Goal: Task Accomplishment & Management: Manage account settings

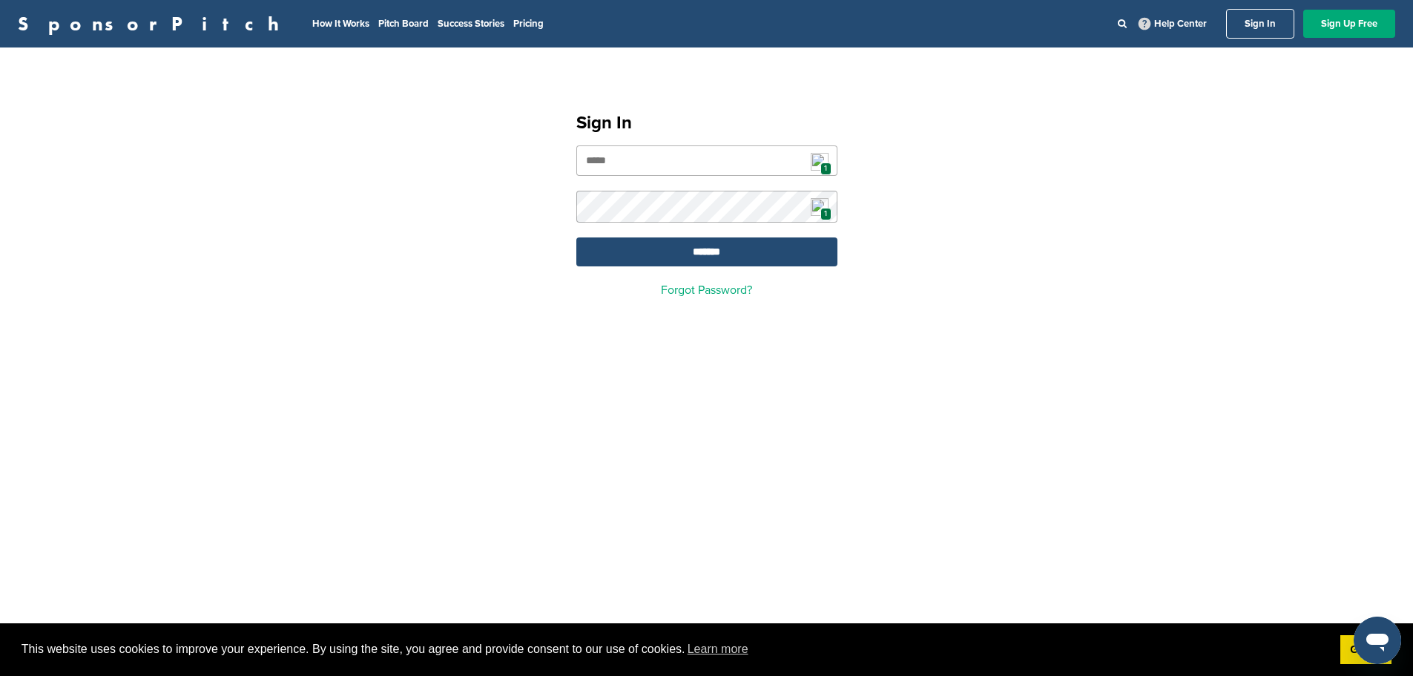
click at [824, 164] on span "1" at bounding box center [826, 168] width 11 height 13
type input "**********"
click at [709, 250] on input "*******" at bounding box center [706, 251] width 261 height 29
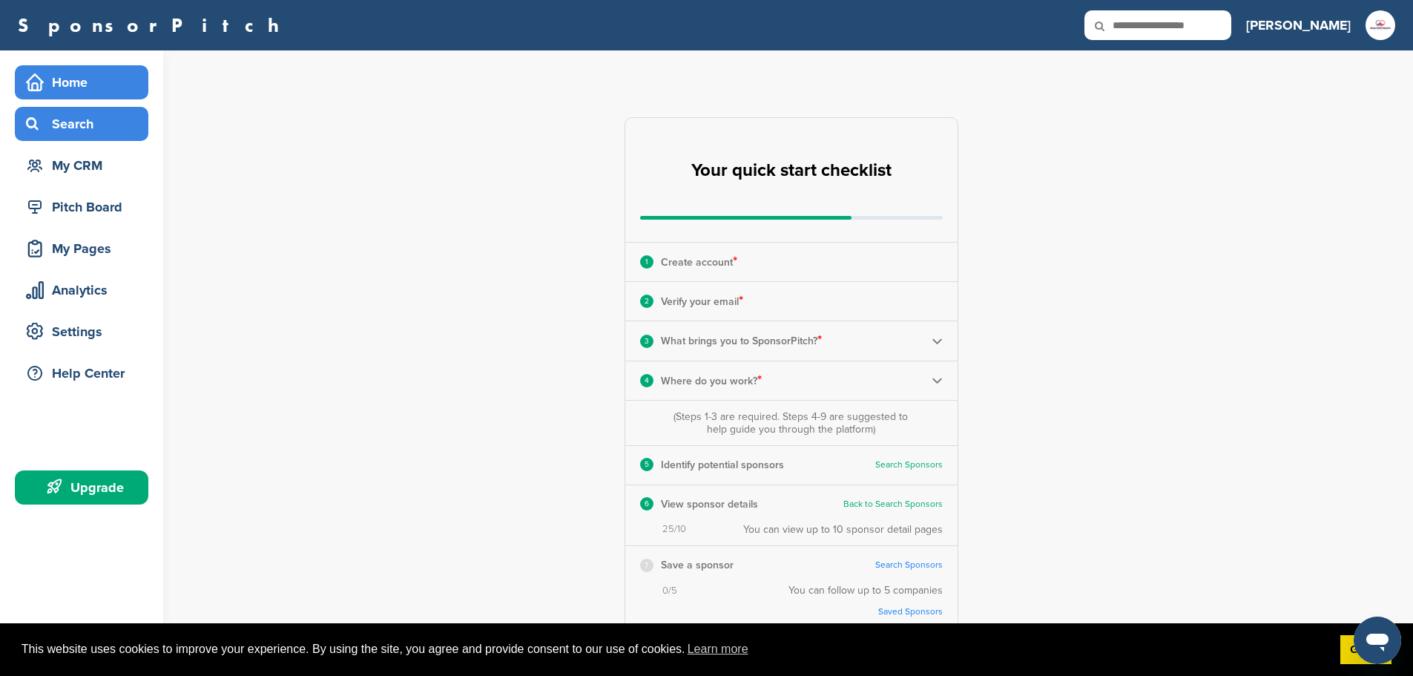
click at [68, 126] on div "Search" at bounding box center [85, 124] width 126 height 27
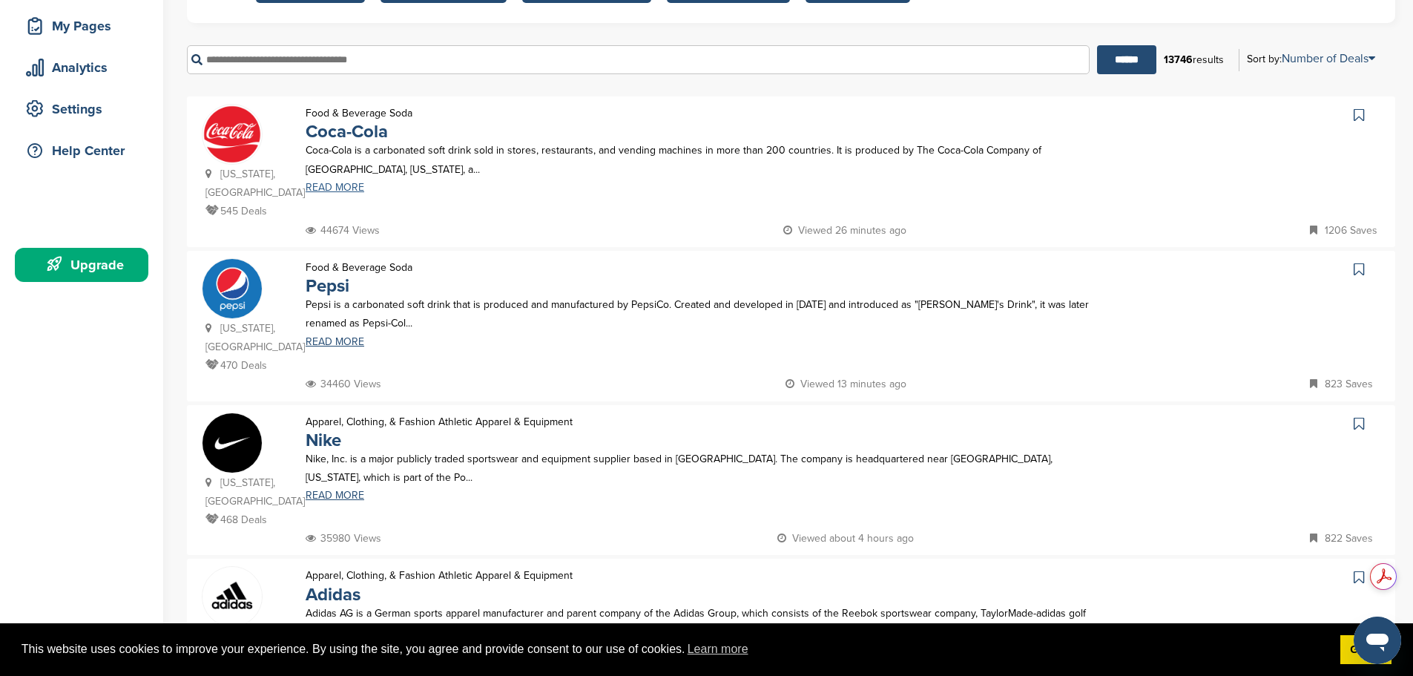
click at [326, 188] on link "READ MORE" at bounding box center [700, 188] width 788 height 10
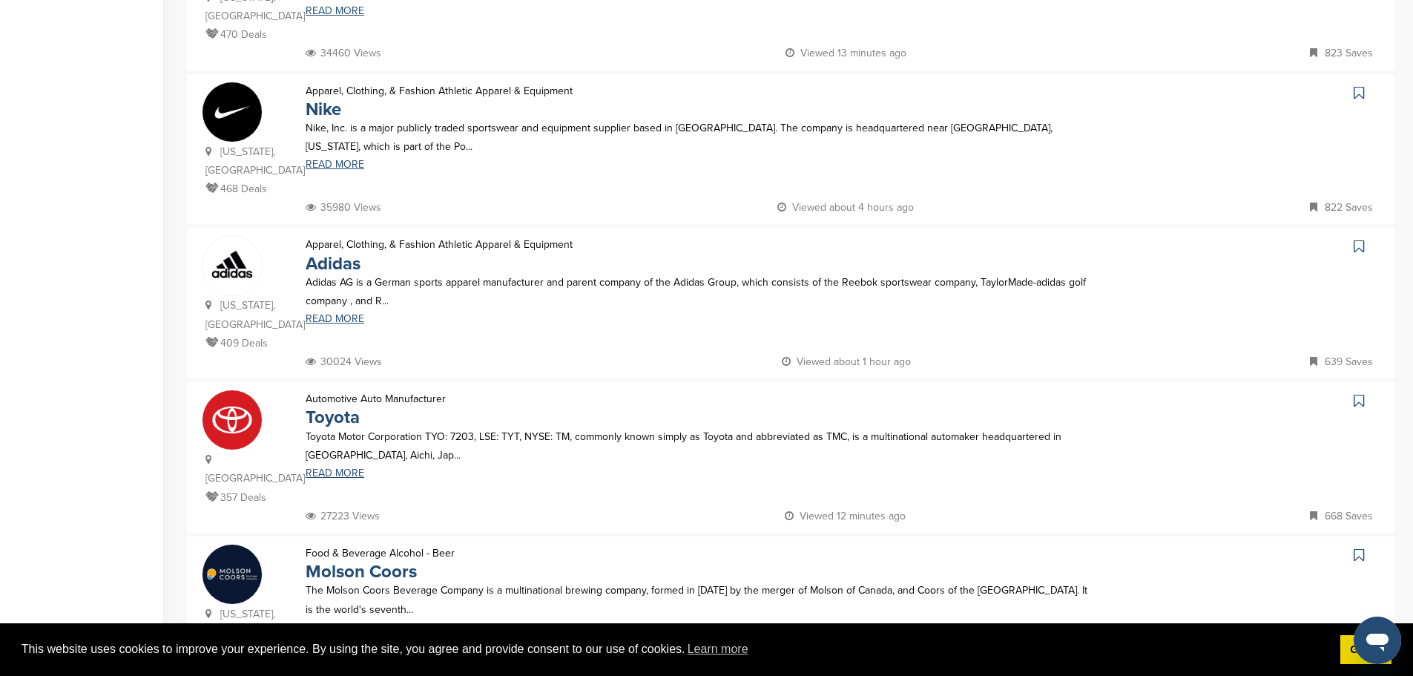
scroll to position [668, 0]
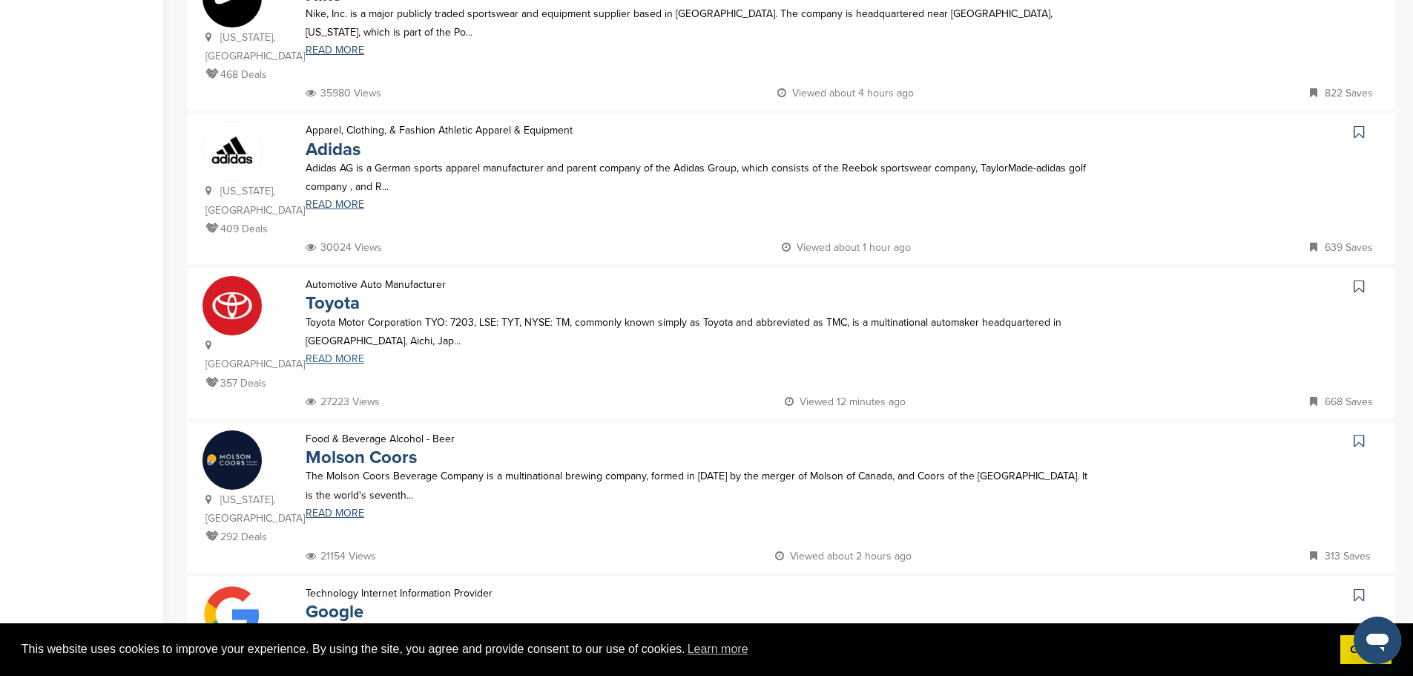
click at [316, 354] on link "READ MORE" at bounding box center [700, 359] width 788 height 10
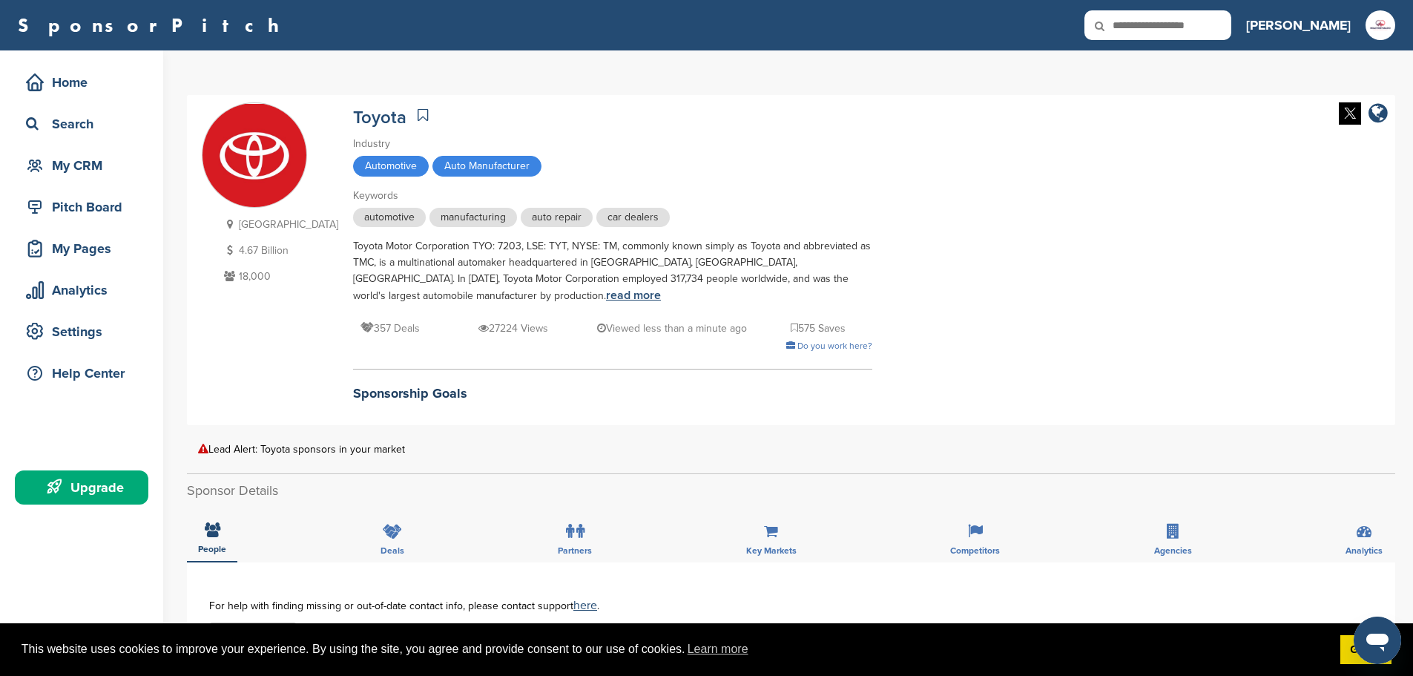
click at [606, 298] on link "read more" at bounding box center [633, 295] width 55 height 15
click at [63, 166] on div "My CRM" at bounding box center [85, 165] width 126 height 27
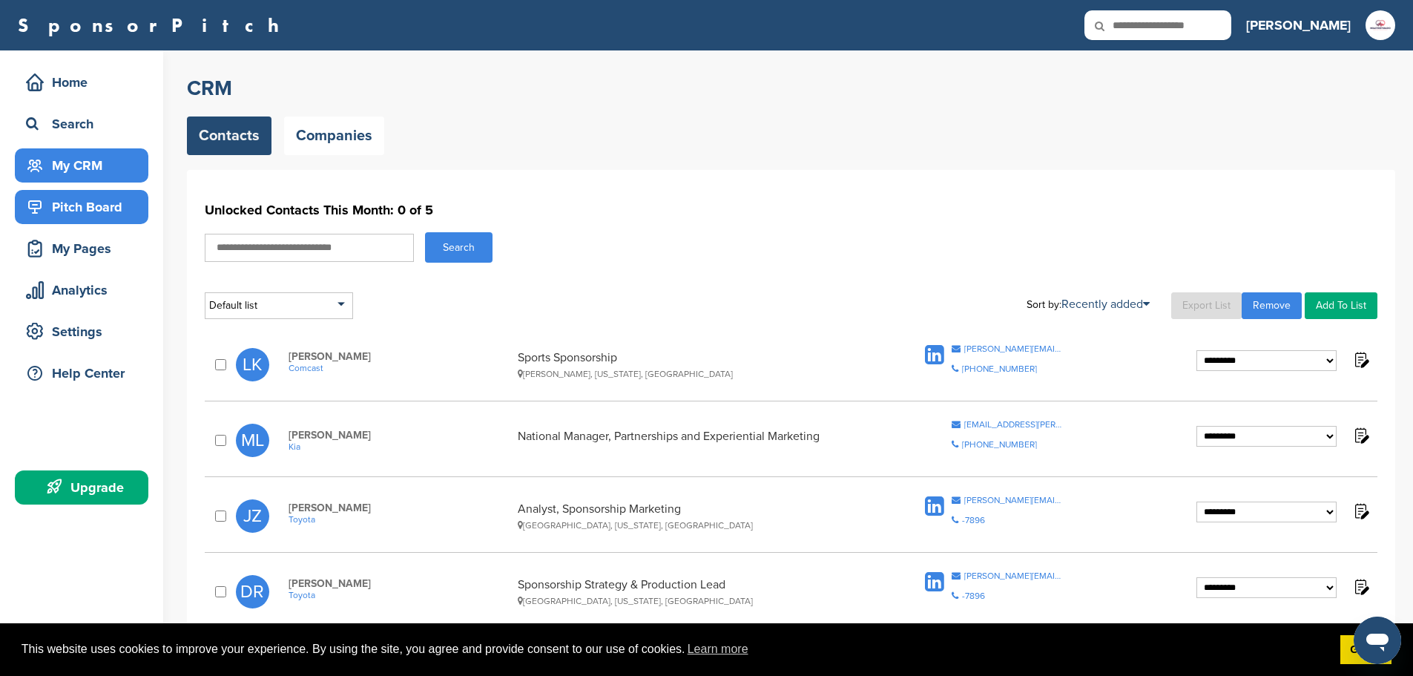
click at [94, 203] on div "Pitch Board" at bounding box center [85, 207] width 126 height 27
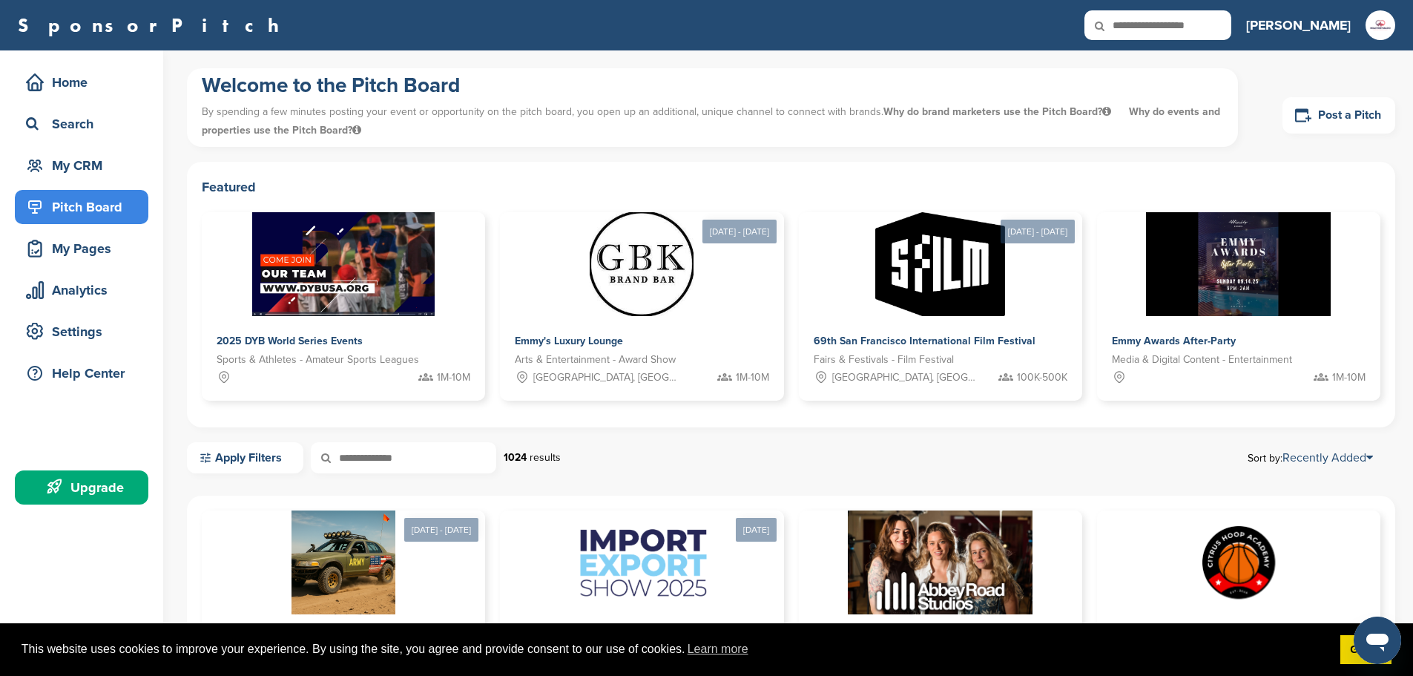
click at [1232, 19] on input "text" at bounding box center [1158, 25] width 147 height 30
type input "**********"
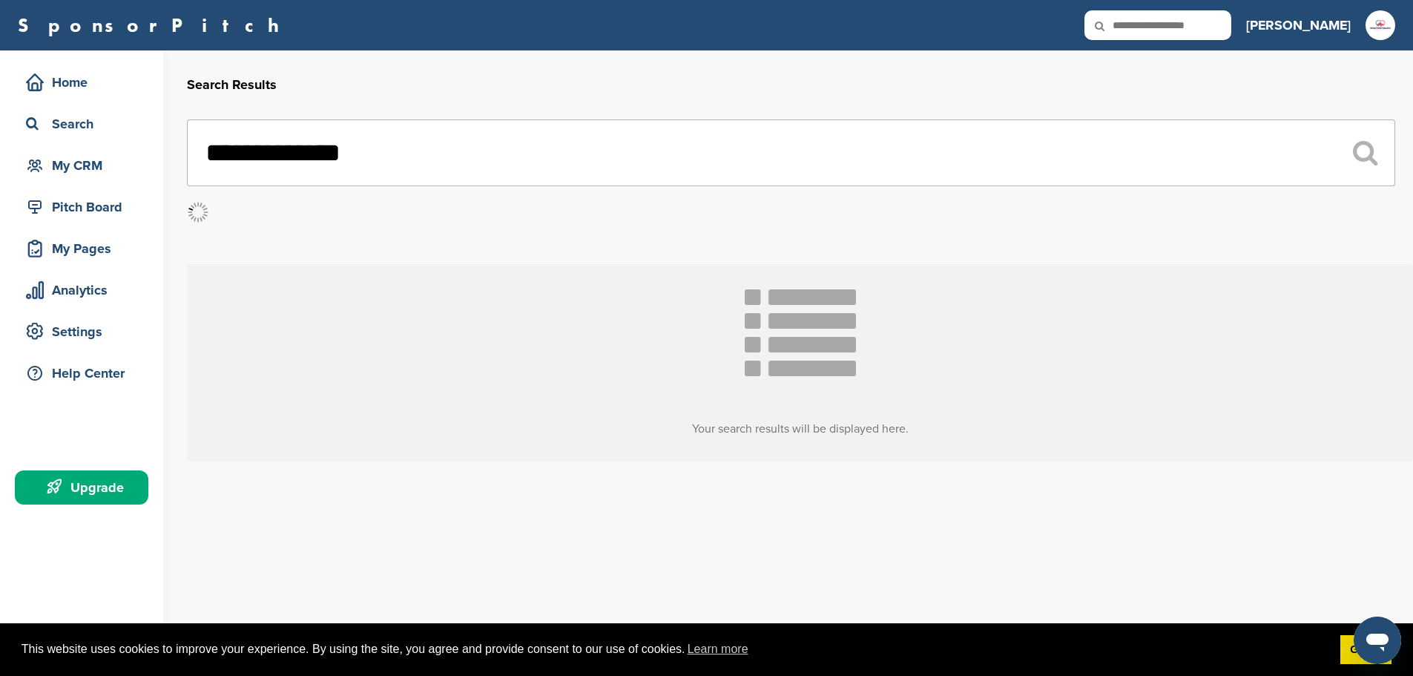
click at [1205, 15] on input "text" at bounding box center [1158, 25] width 147 height 30
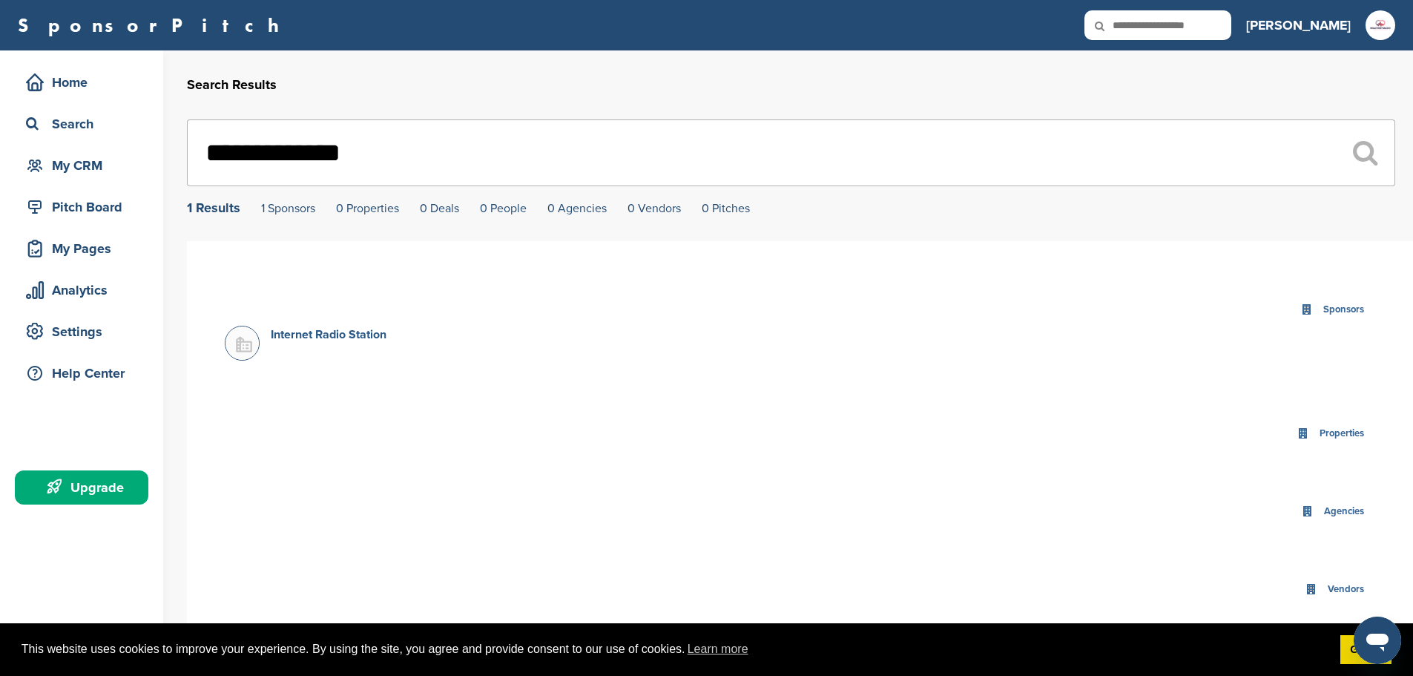
click at [343, 332] on link "Internet Radio Station" at bounding box center [329, 334] width 116 height 15
click at [1339, 309] on div "Sponsors" at bounding box center [1344, 309] width 48 height 17
click at [291, 208] on link "1 Sponsors" at bounding box center [288, 208] width 54 height 15
drag, startPoint x: 415, startPoint y: 171, endPoint x: 127, endPoint y: 140, distance: 290.2
click at [127, 140] on div "**********" at bounding box center [706, 449] width 1413 height 799
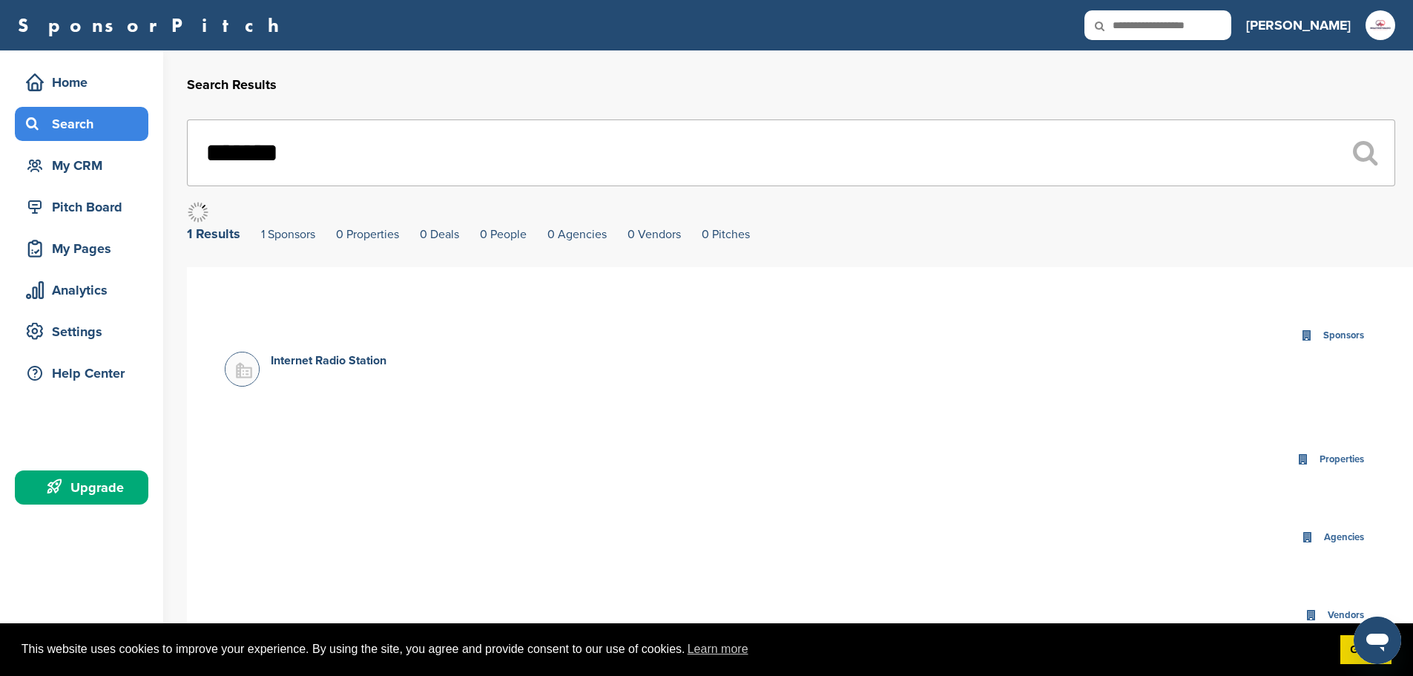
type input "********"
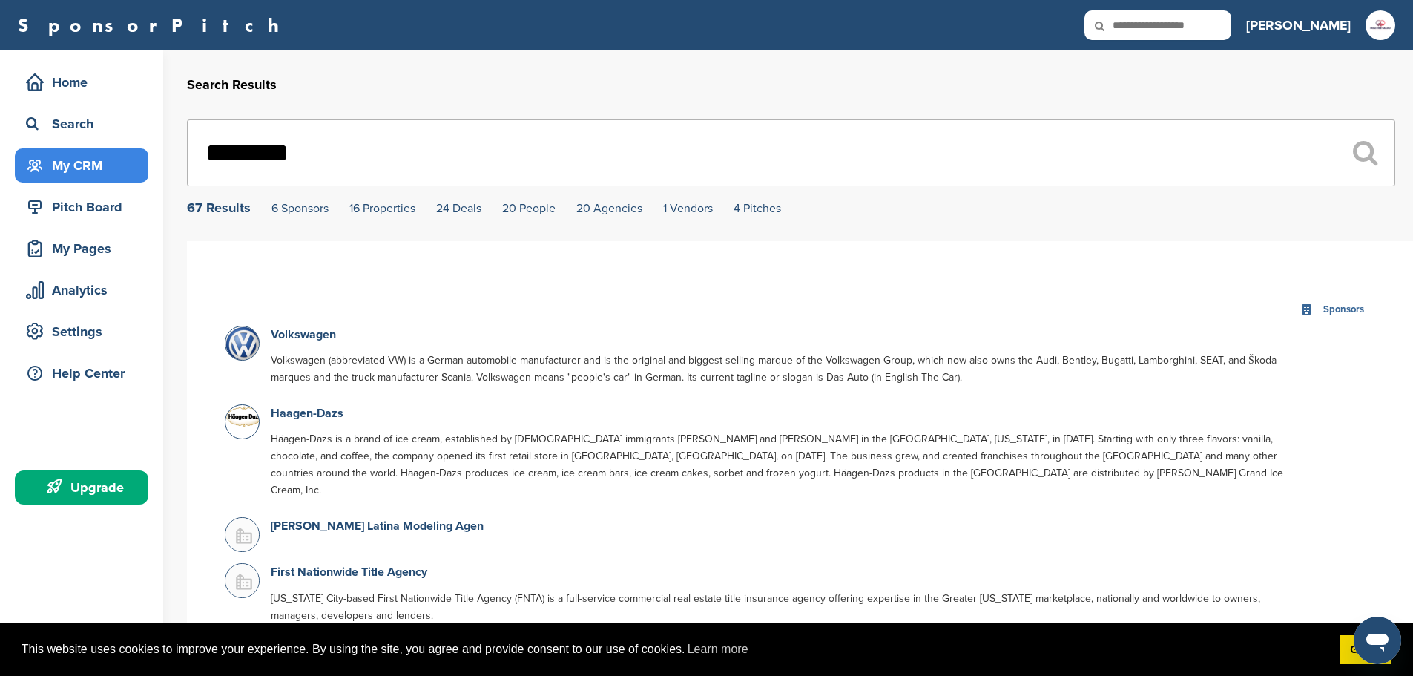
drag, startPoint x: 520, startPoint y: 165, endPoint x: 84, endPoint y: 165, distance: 436.3
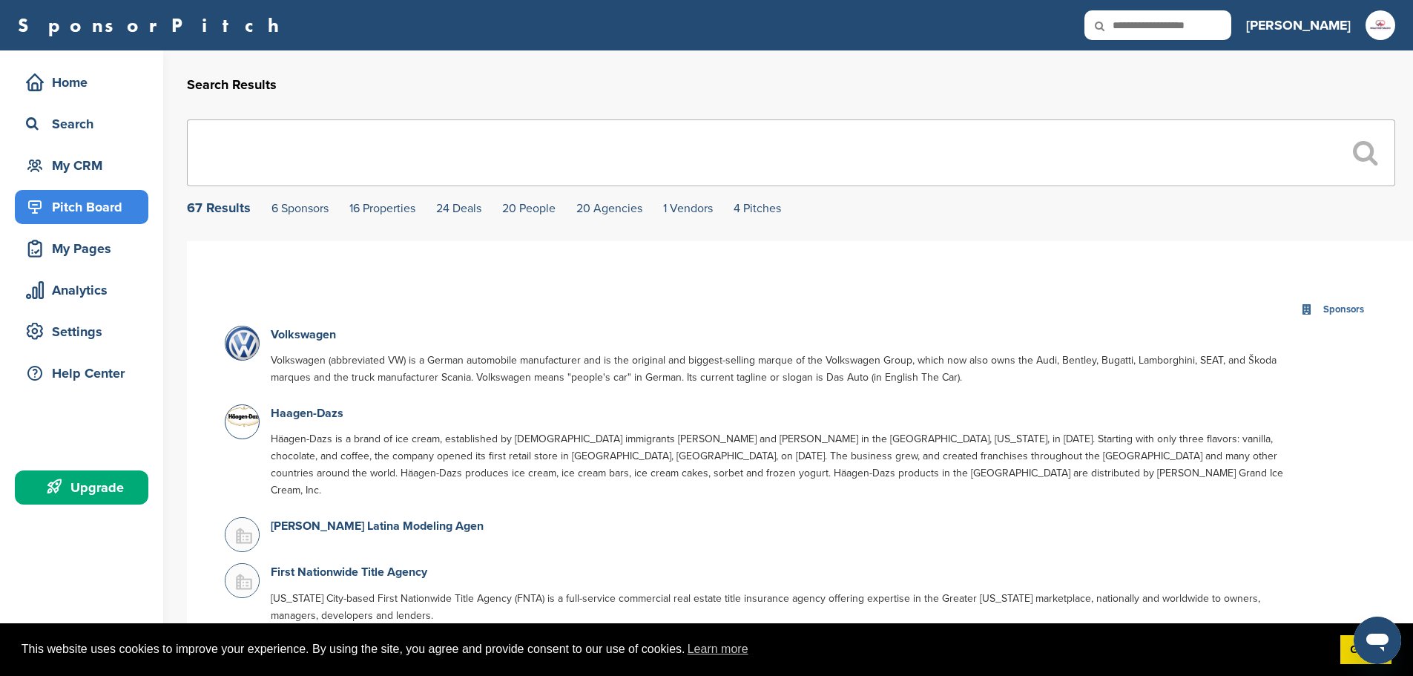
click at [93, 210] on div "Pitch Board" at bounding box center [85, 207] width 126 height 27
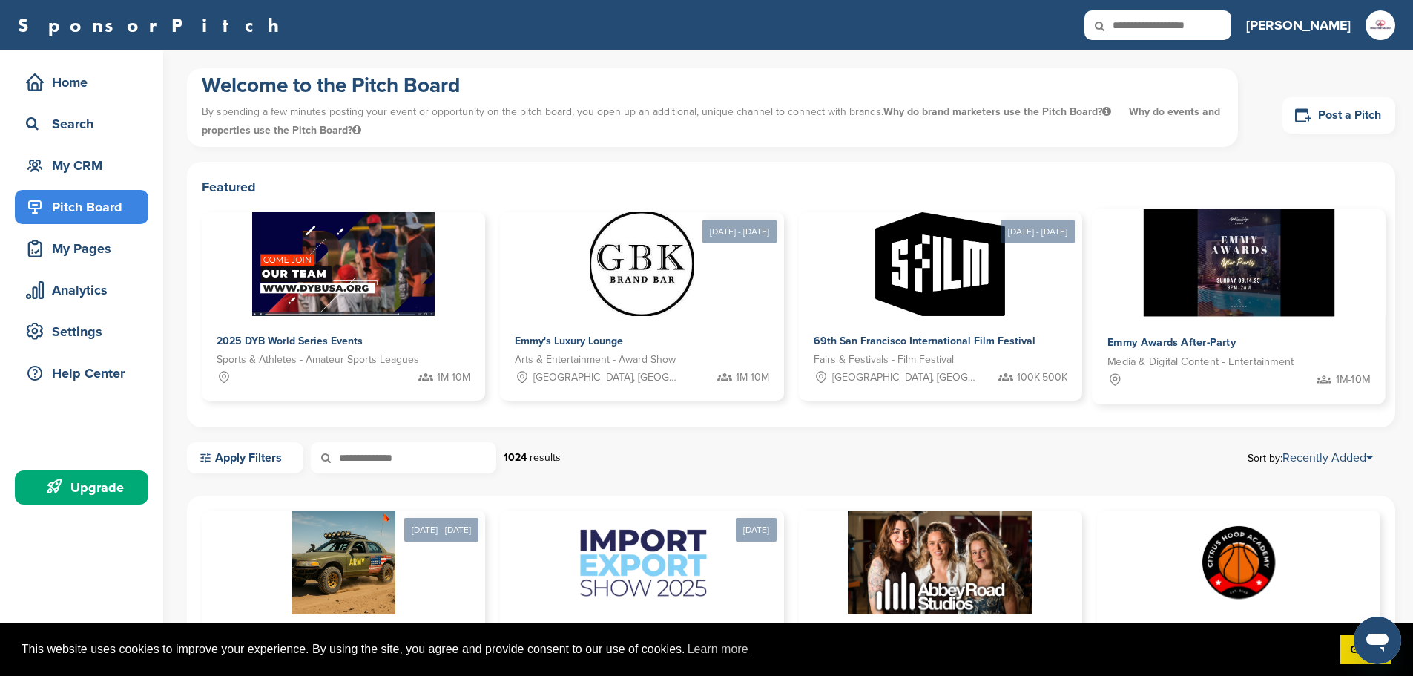
scroll to position [74, 0]
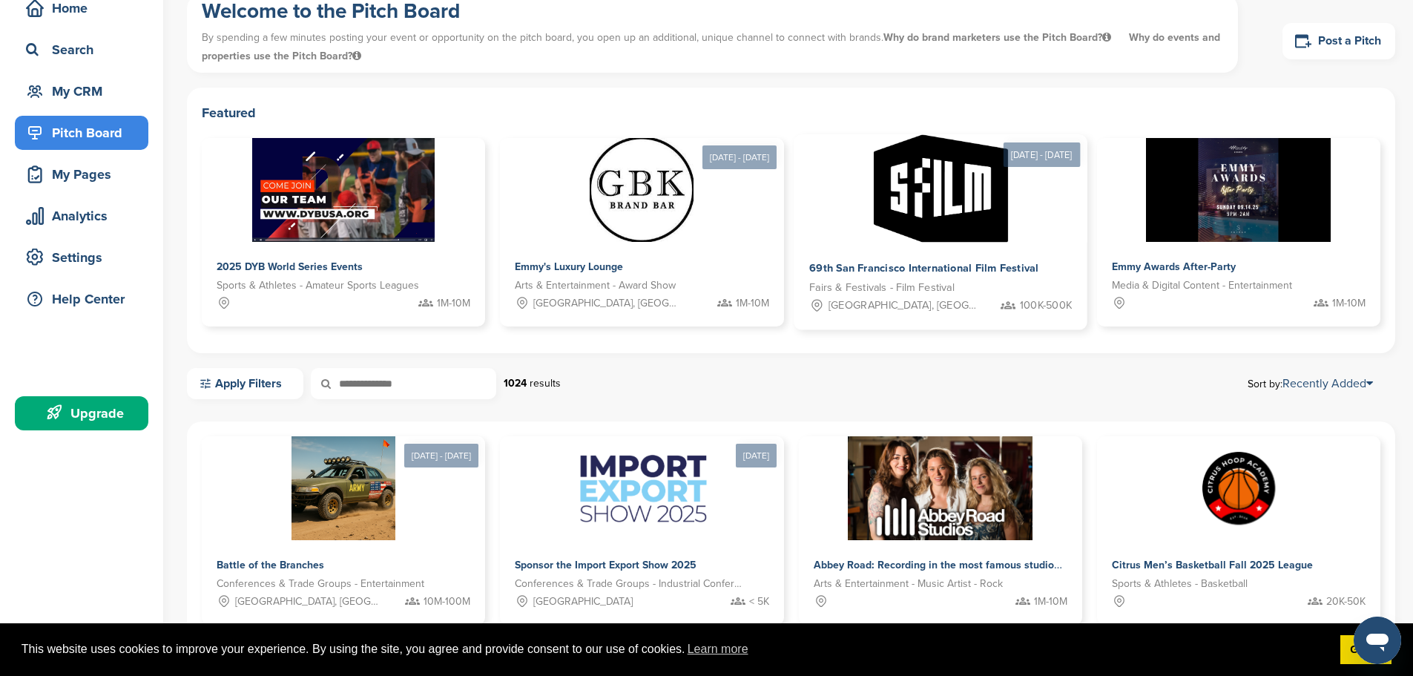
click at [873, 223] on img at bounding box center [940, 189] width 134 height 108
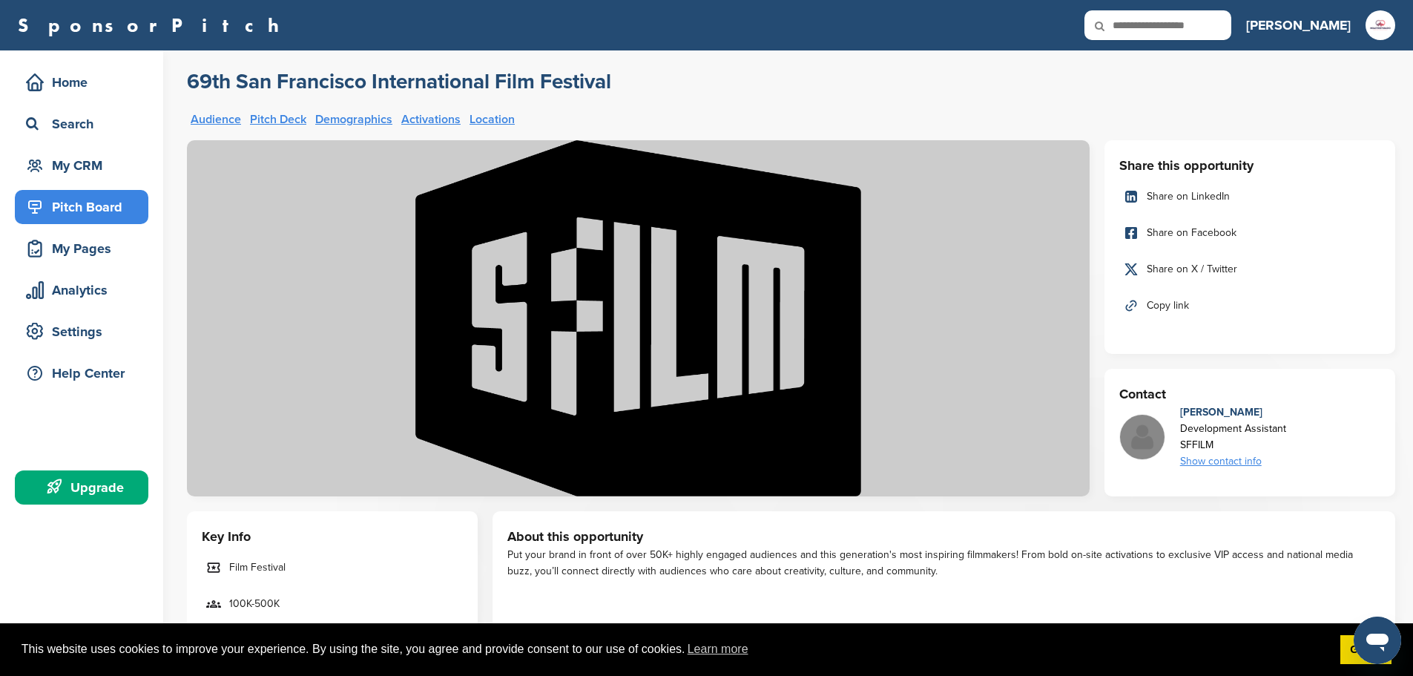
click at [100, 214] on div "Pitch Board" at bounding box center [85, 207] width 126 height 27
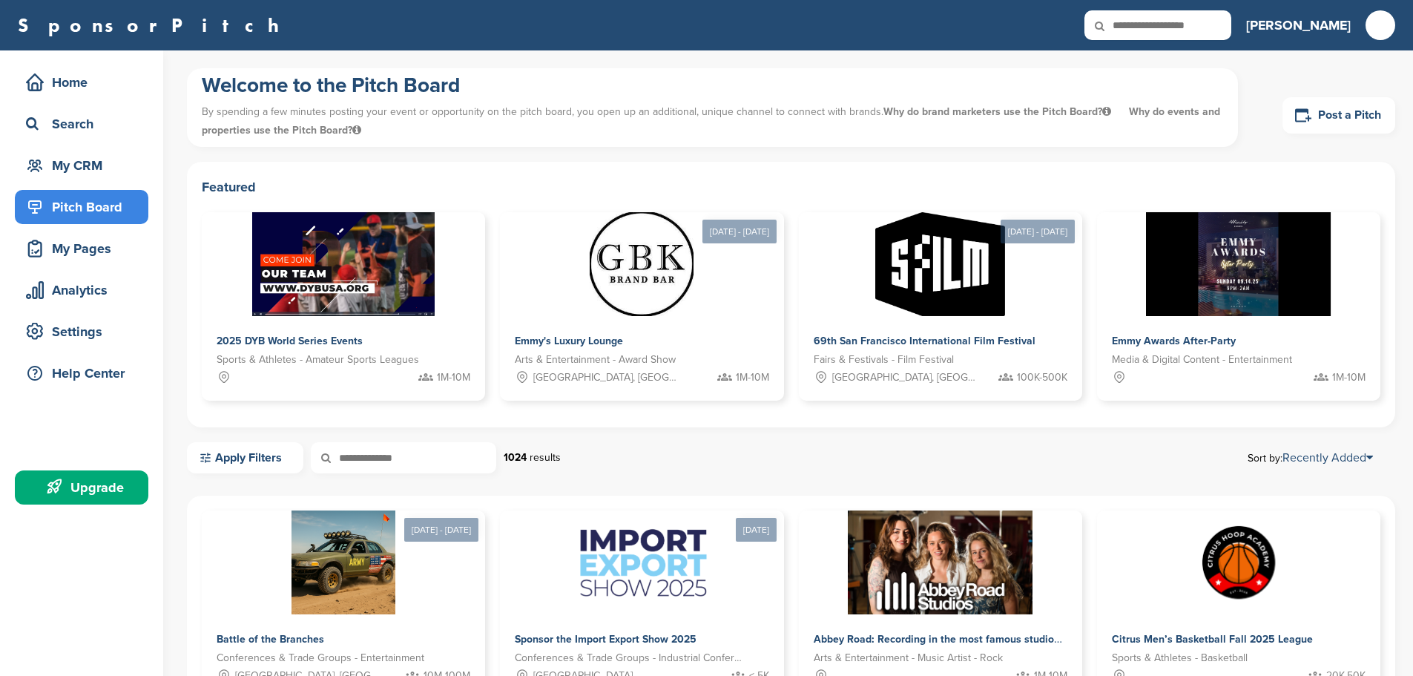
click at [875, 297] on img at bounding box center [940, 264] width 130 height 104
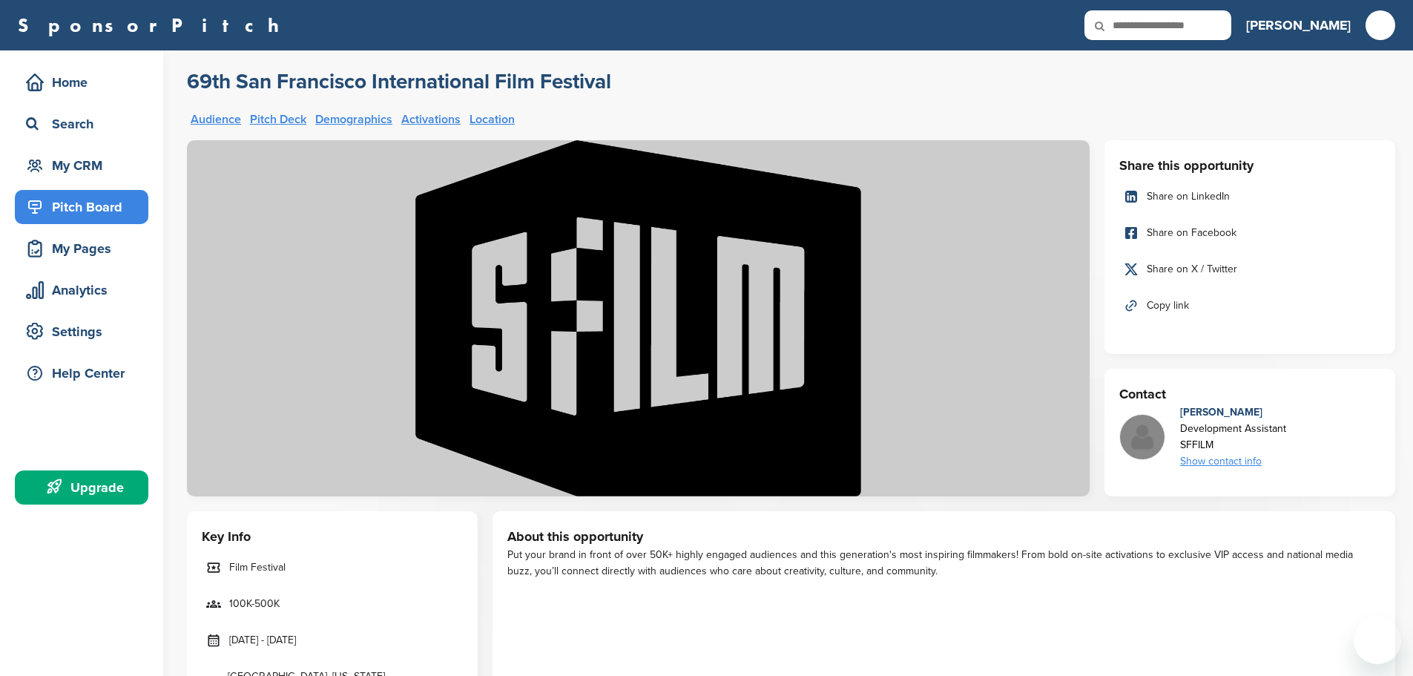
click at [274, 117] on link "Pitch Deck" at bounding box center [278, 120] width 56 height 12
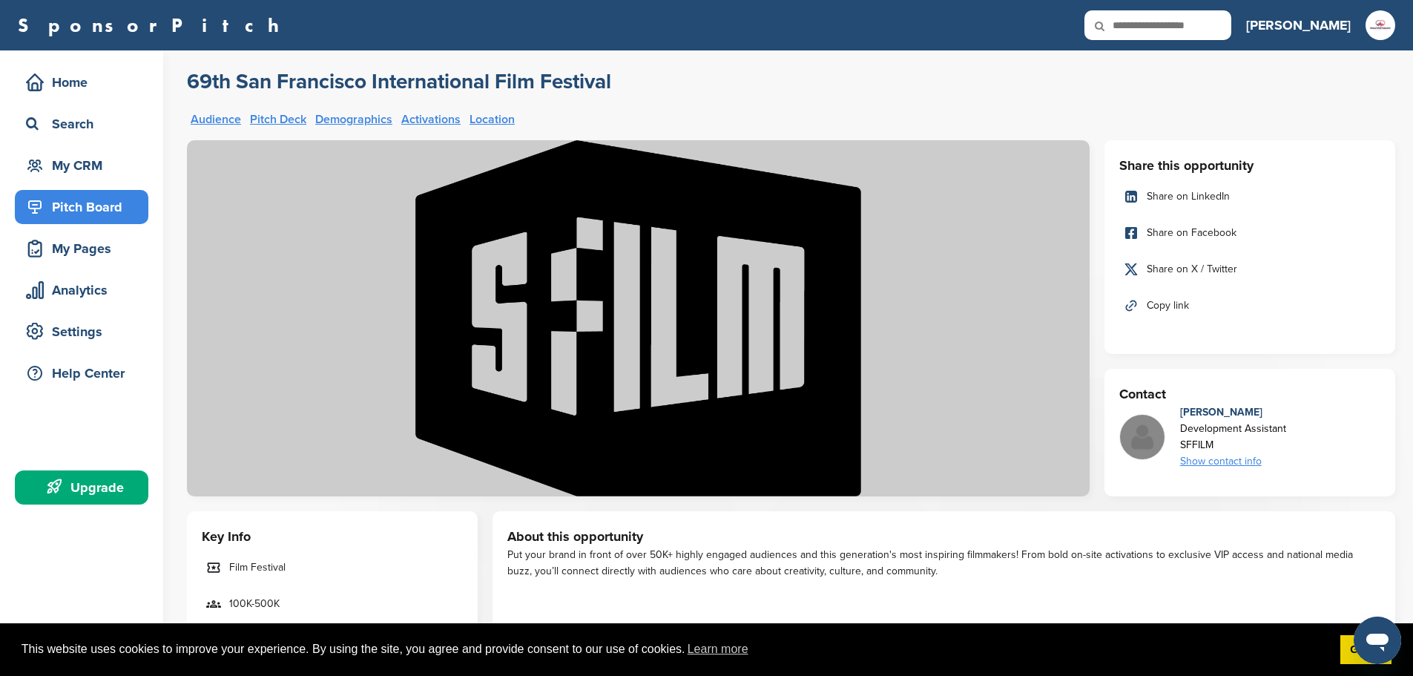
click at [372, 118] on link "Demographics" at bounding box center [353, 120] width 77 height 12
click at [436, 119] on link "Activations" at bounding box center [430, 120] width 59 height 12
click at [68, 259] on div "My Pages" at bounding box center [85, 248] width 126 height 27
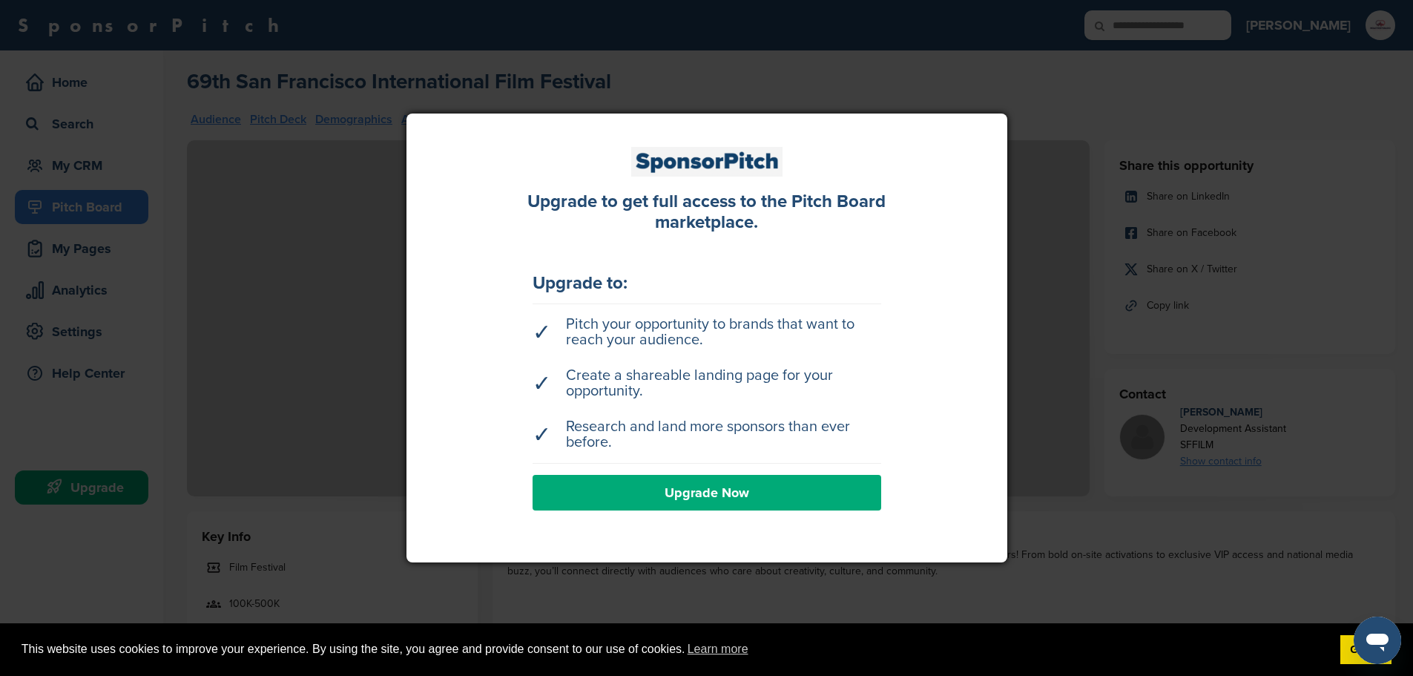
drag, startPoint x: 1112, startPoint y: 278, endPoint x: 1106, endPoint y: 270, distance: 10.1
click at [1113, 276] on div at bounding box center [706, 338] width 1413 height 676
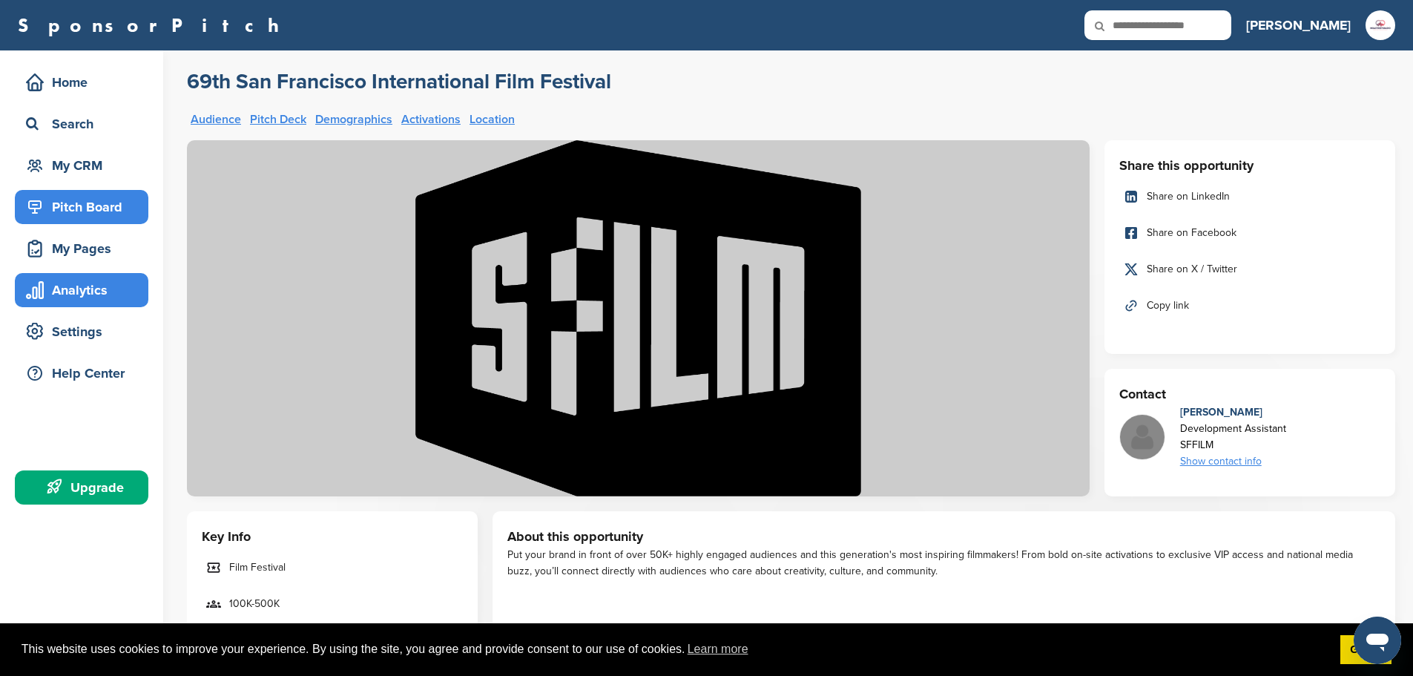
click at [68, 289] on div "Analytics" at bounding box center [85, 290] width 126 height 27
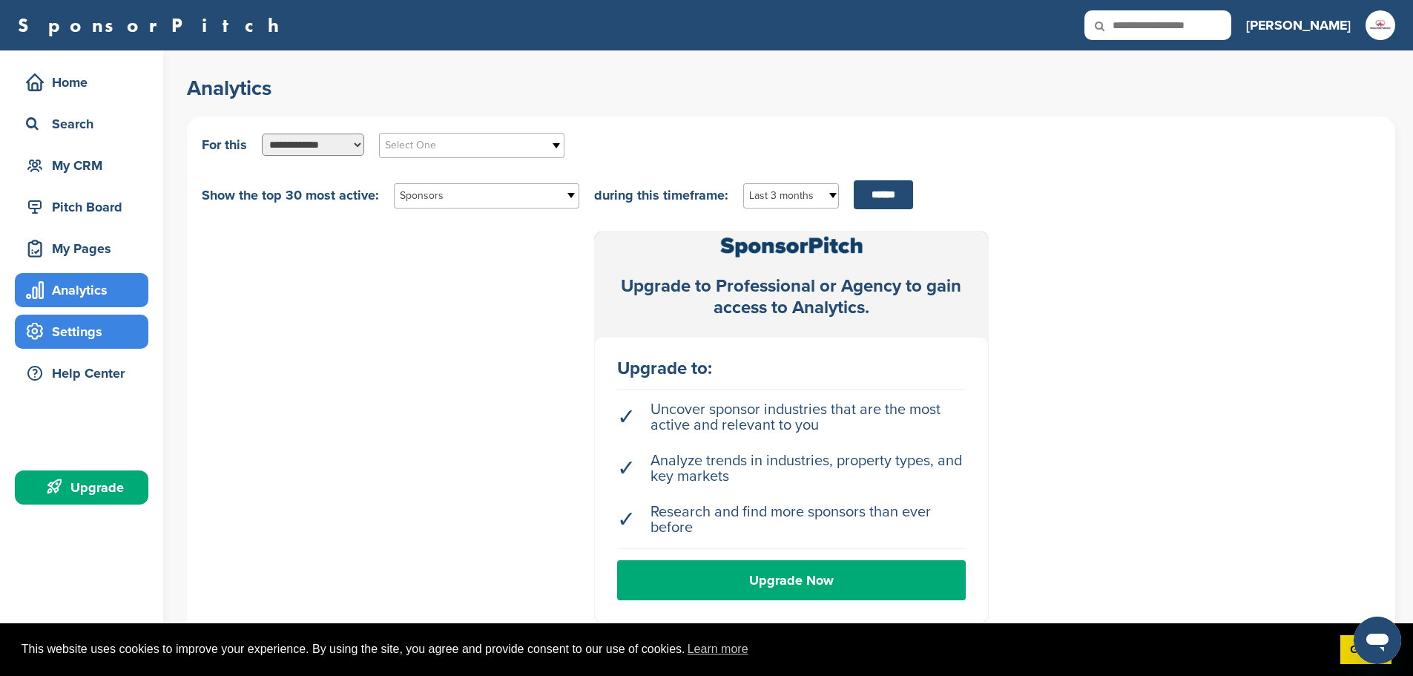
click at [65, 336] on div "Settings" at bounding box center [85, 331] width 126 height 27
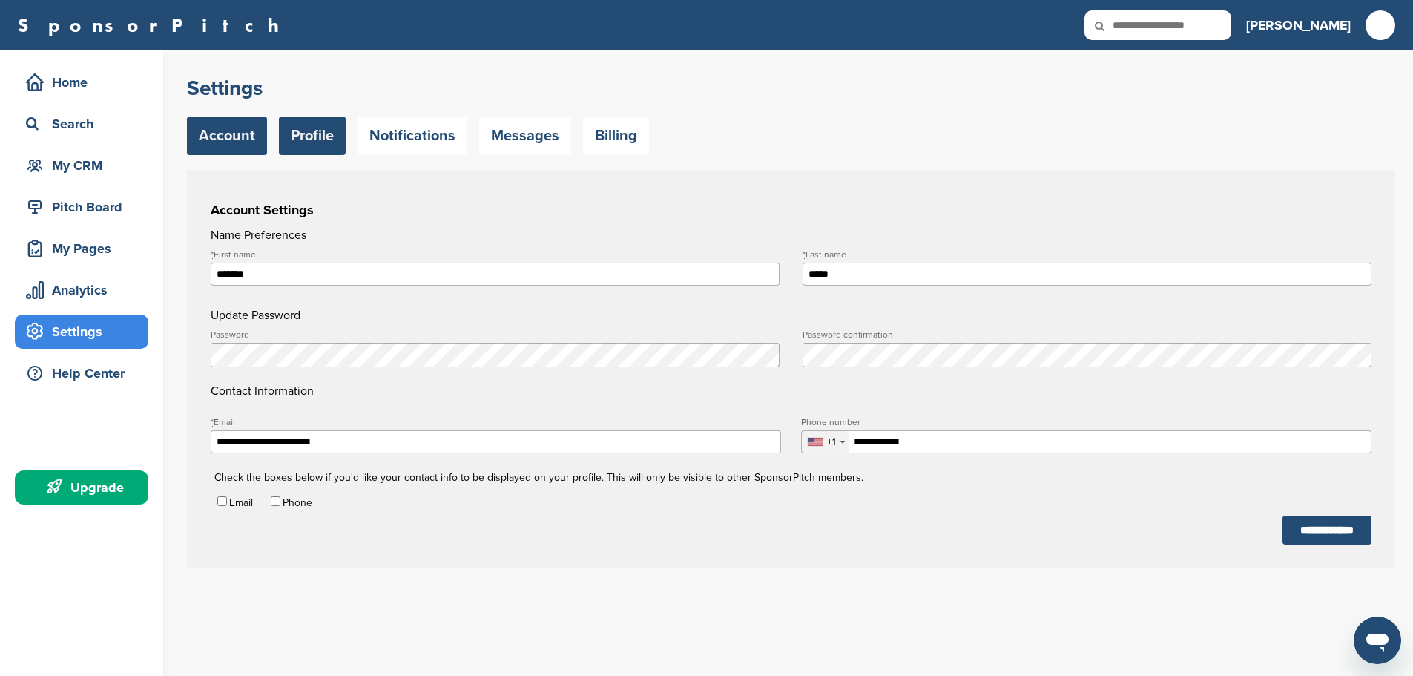
click at [322, 139] on link "Profile" at bounding box center [312, 135] width 67 height 39
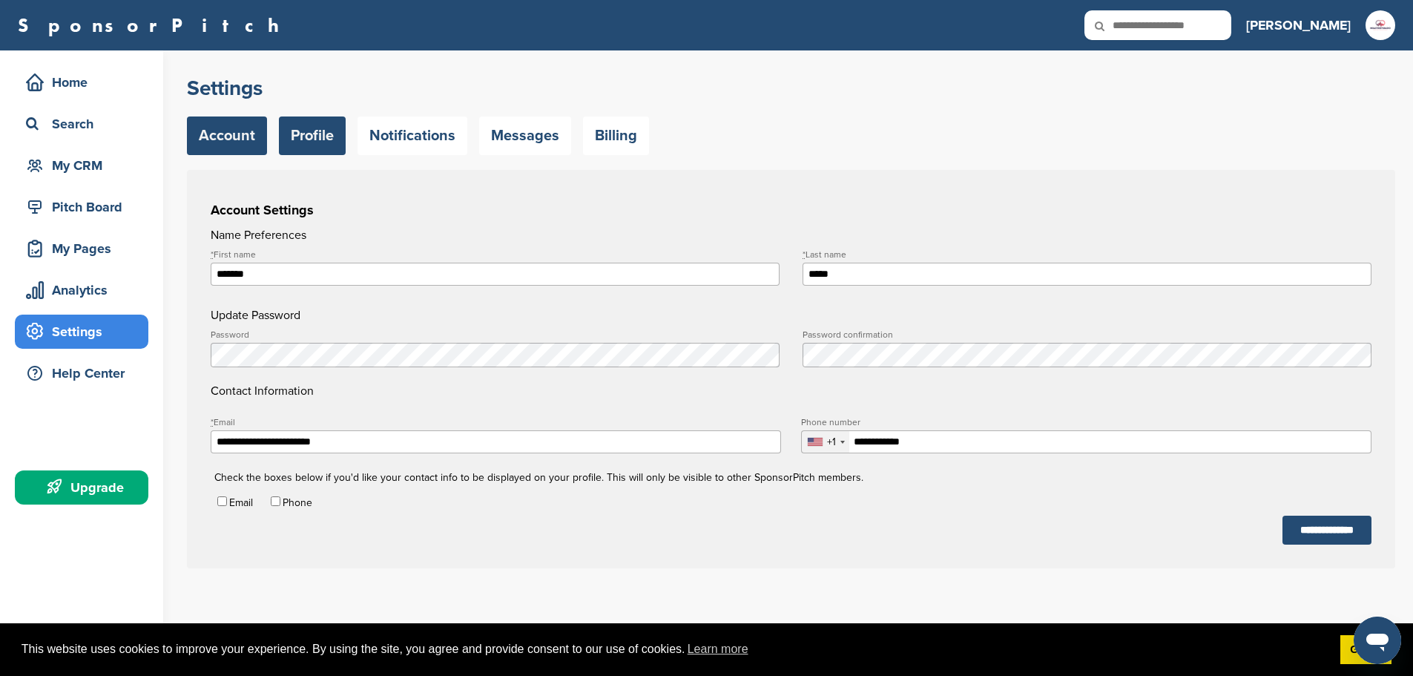
type input "**********"
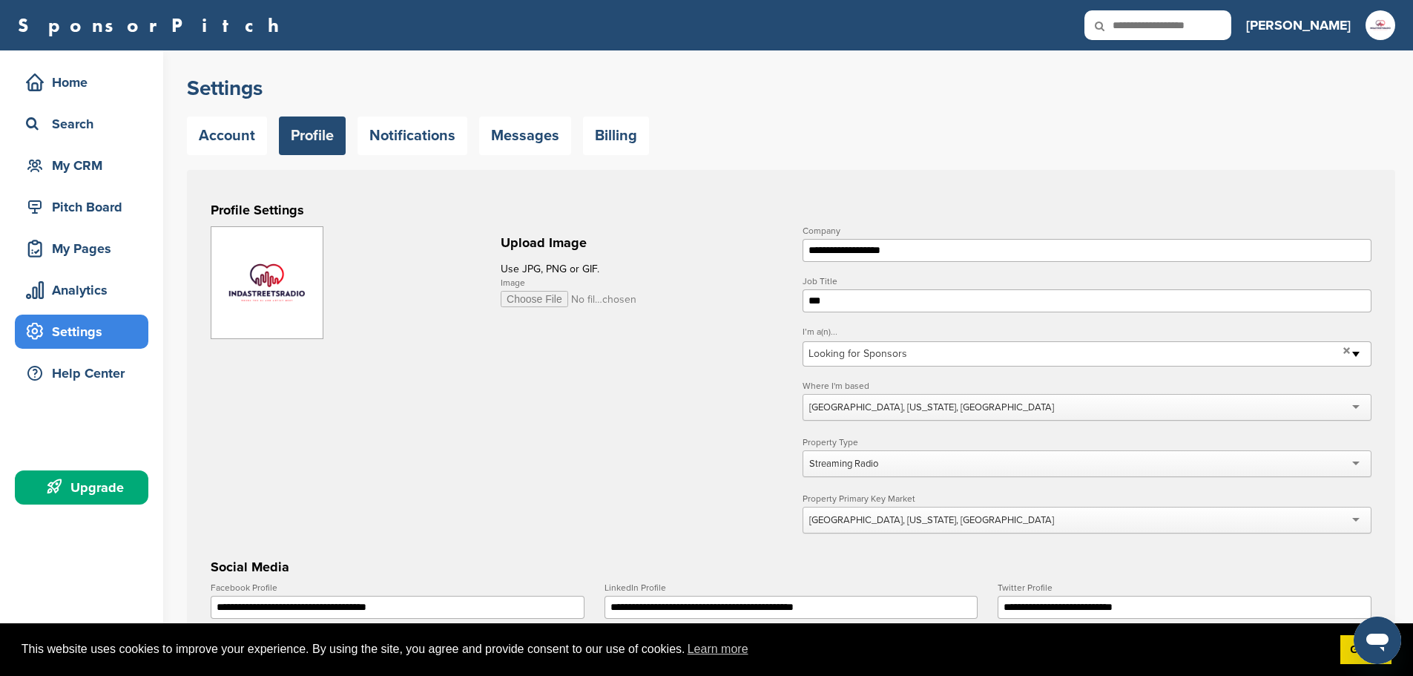
click at [519, 300] on input "Image" at bounding box center [569, 299] width 137 height 16
type input "**********"
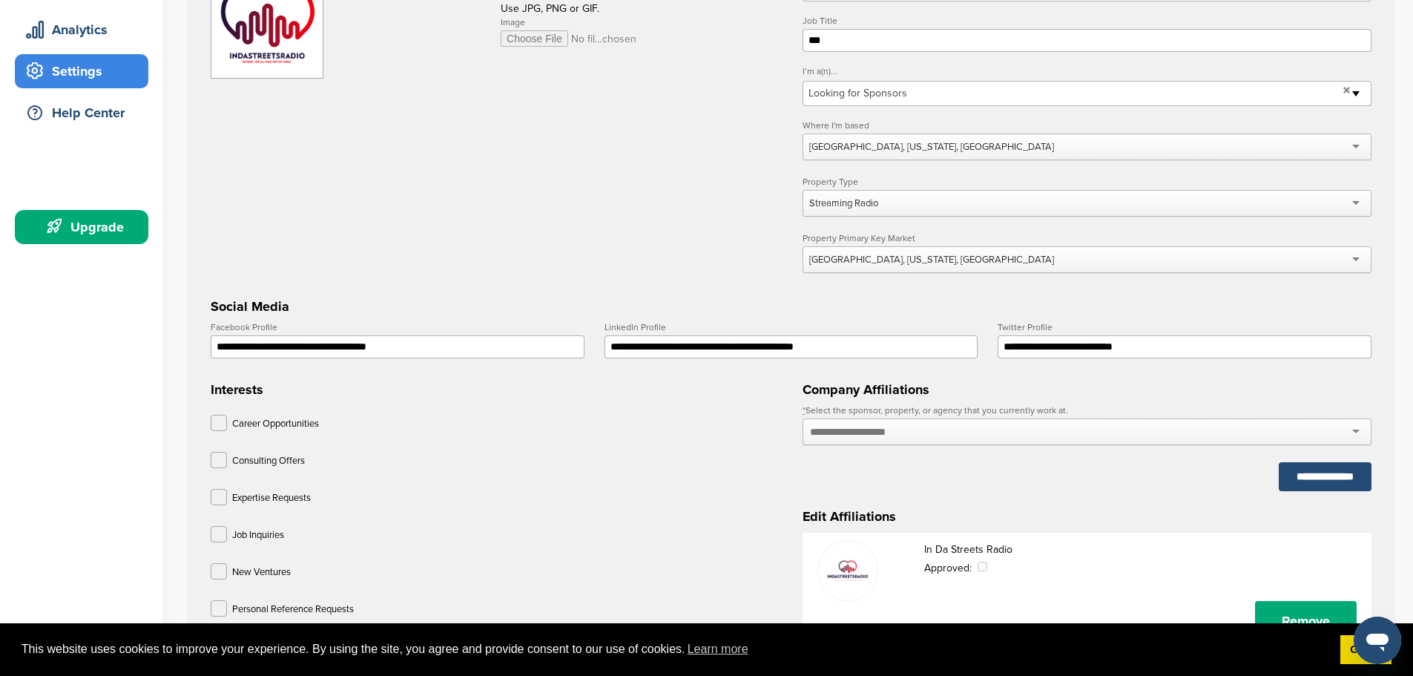
scroll to position [297, 0]
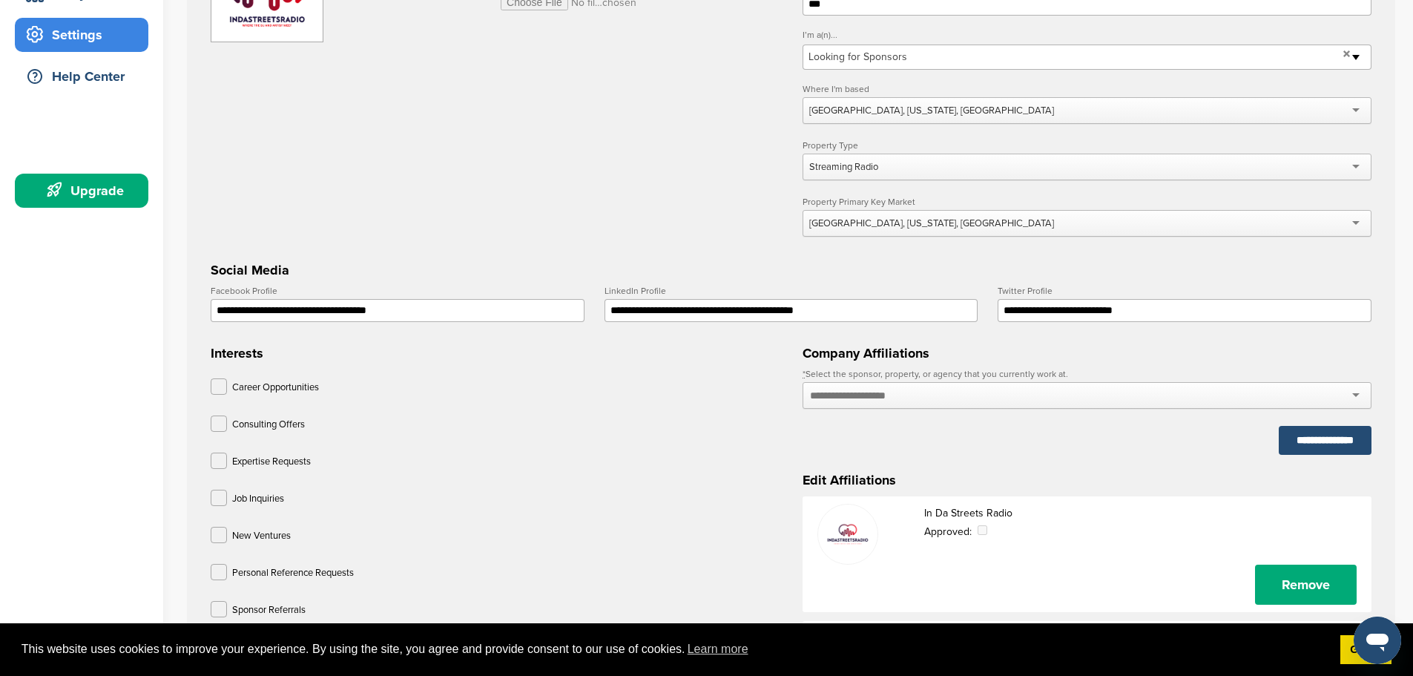
click at [883, 402] on input "text" at bounding box center [864, 395] width 108 height 13
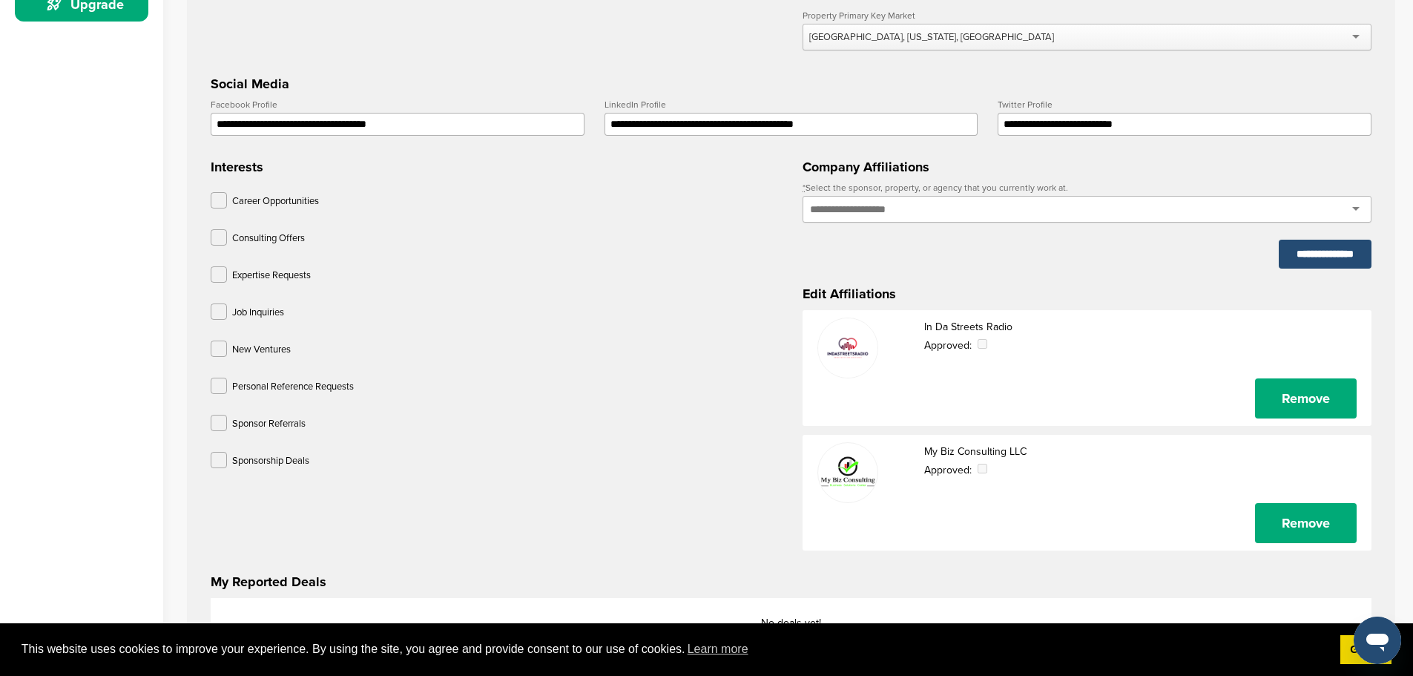
scroll to position [519, 0]
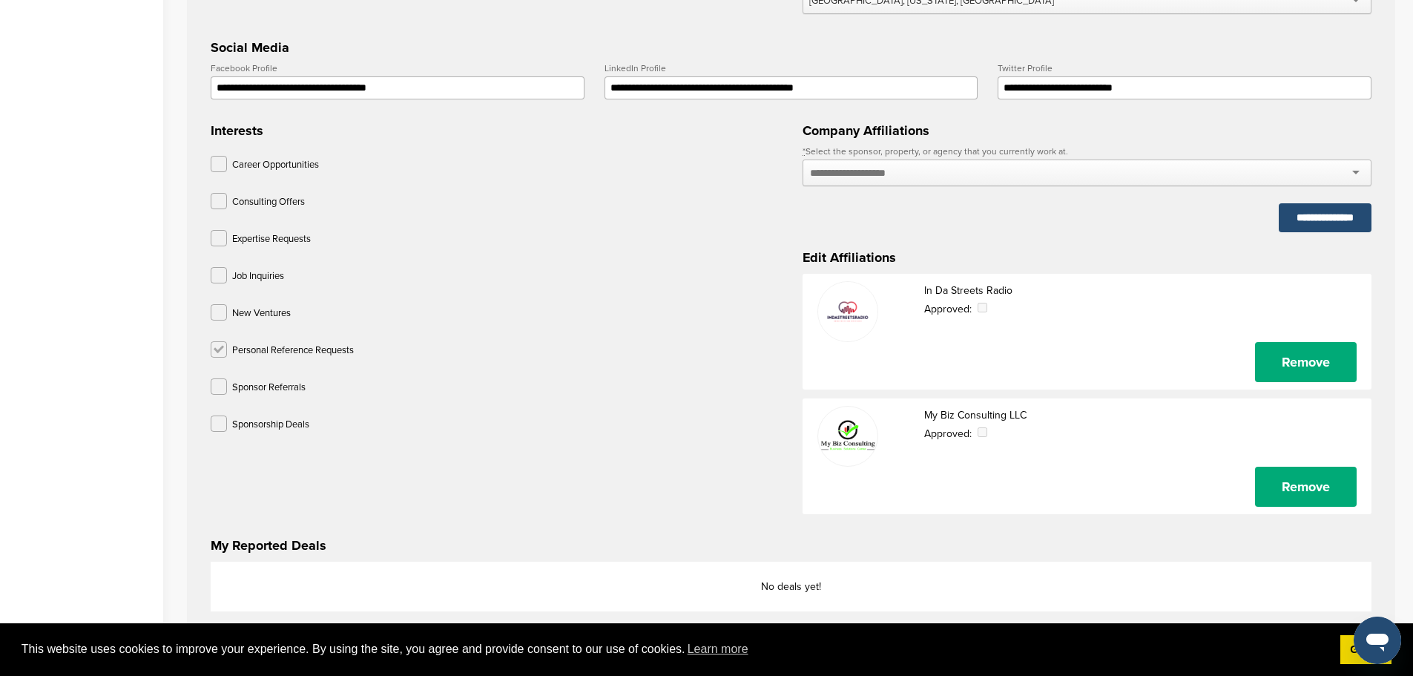
click at [224, 355] on label at bounding box center [219, 349] width 16 height 16
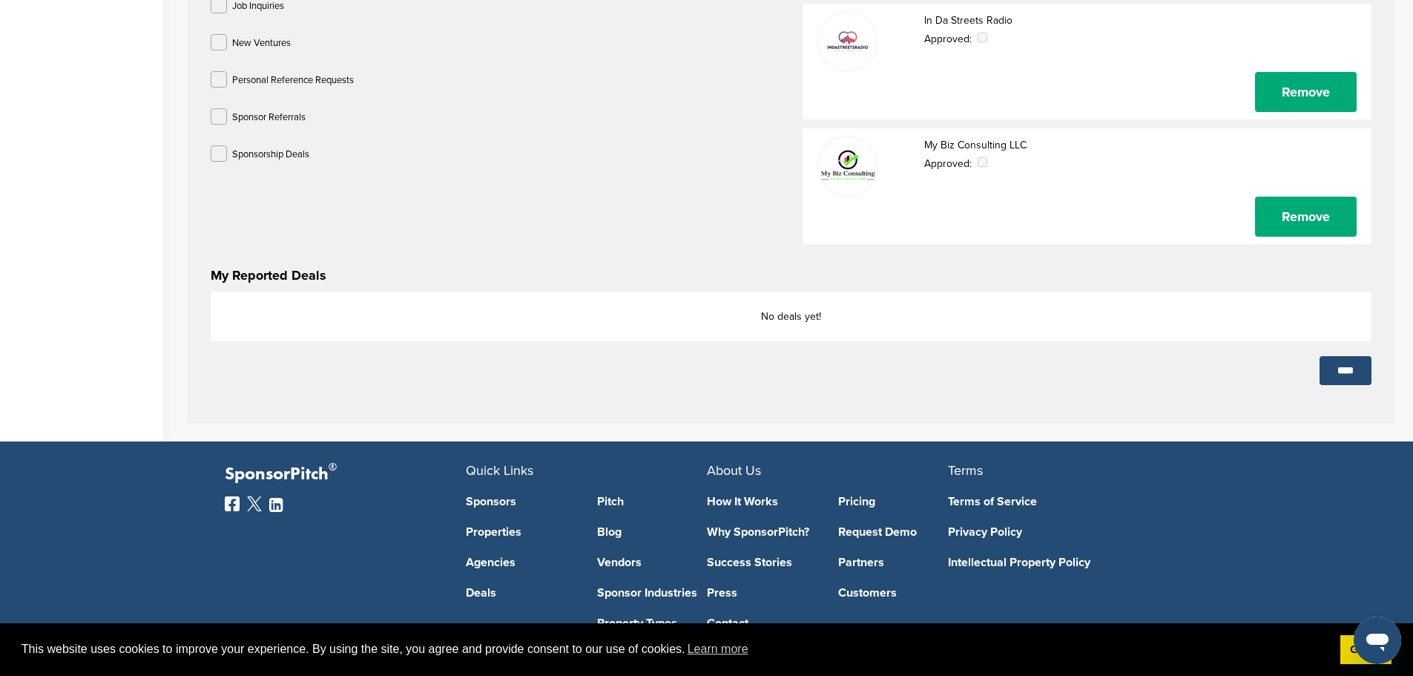
scroll to position [816, 0]
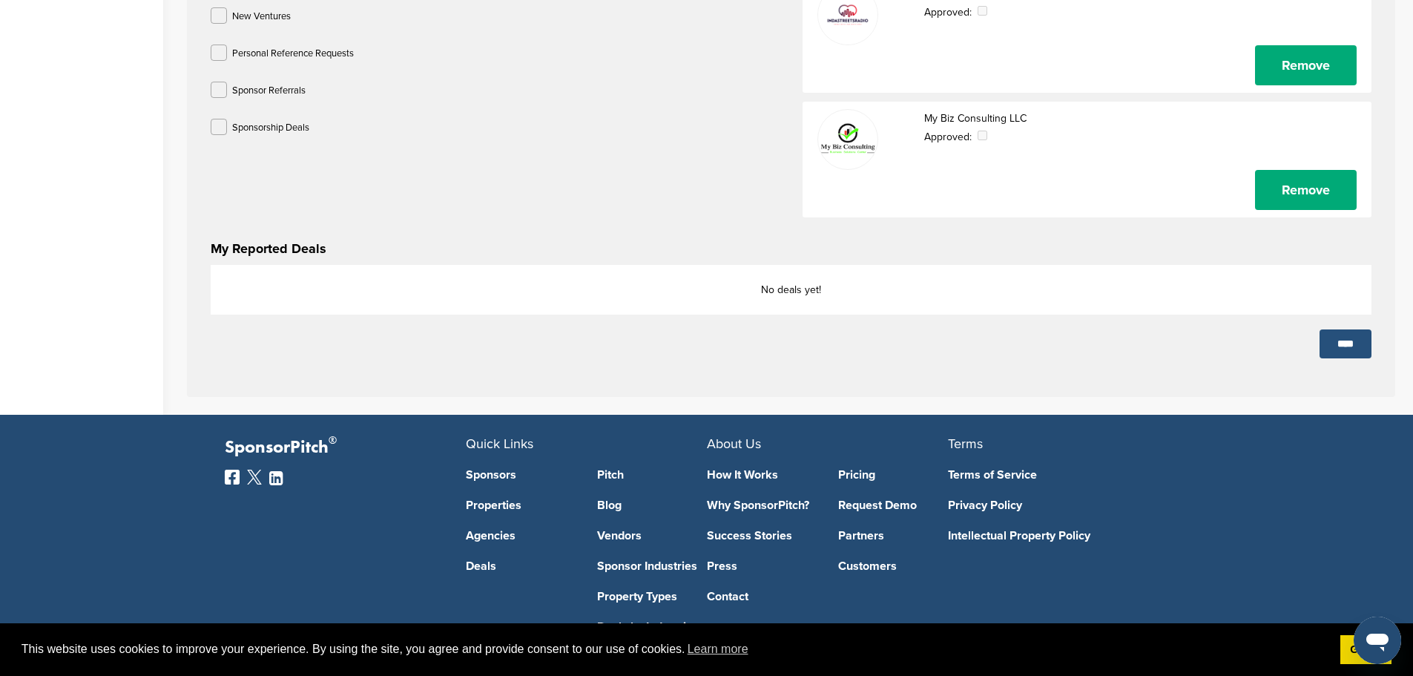
click at [1351, 357] on input "****" at bounding box center [1346, 343] width 52 height 29
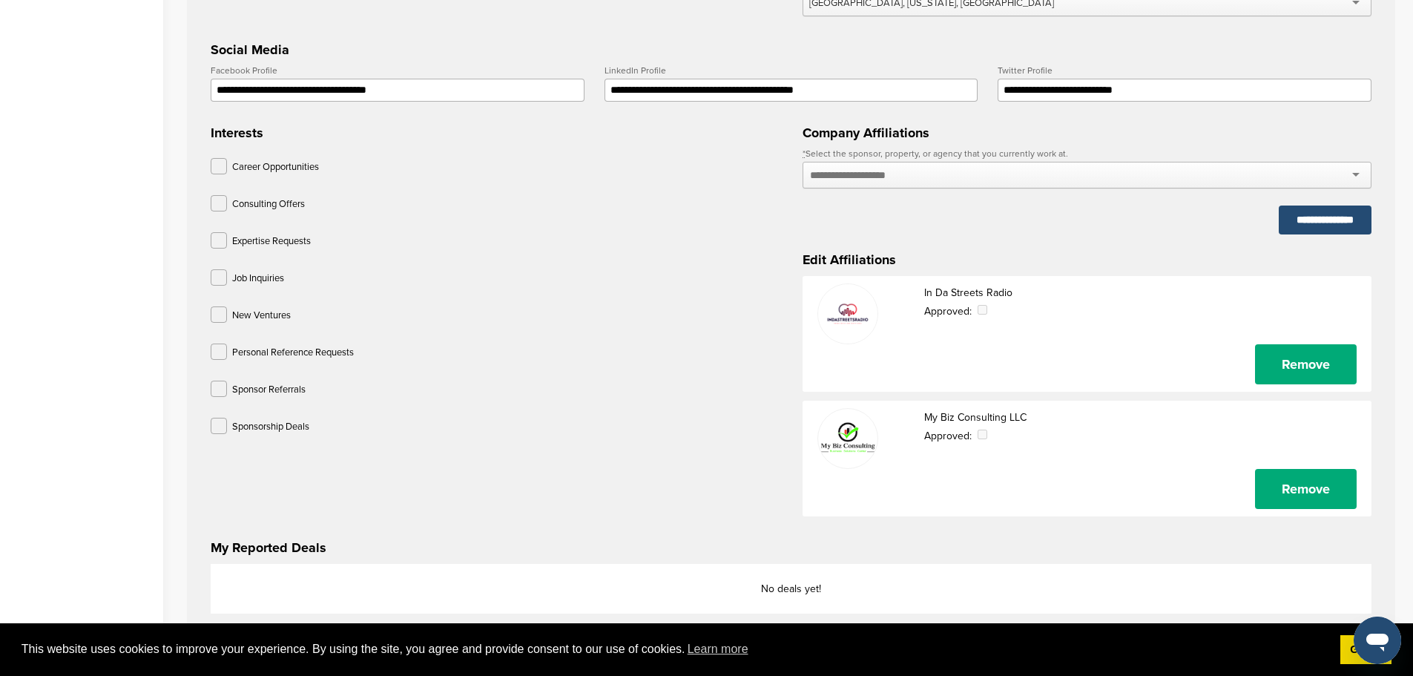
scroll to position [371, 0]
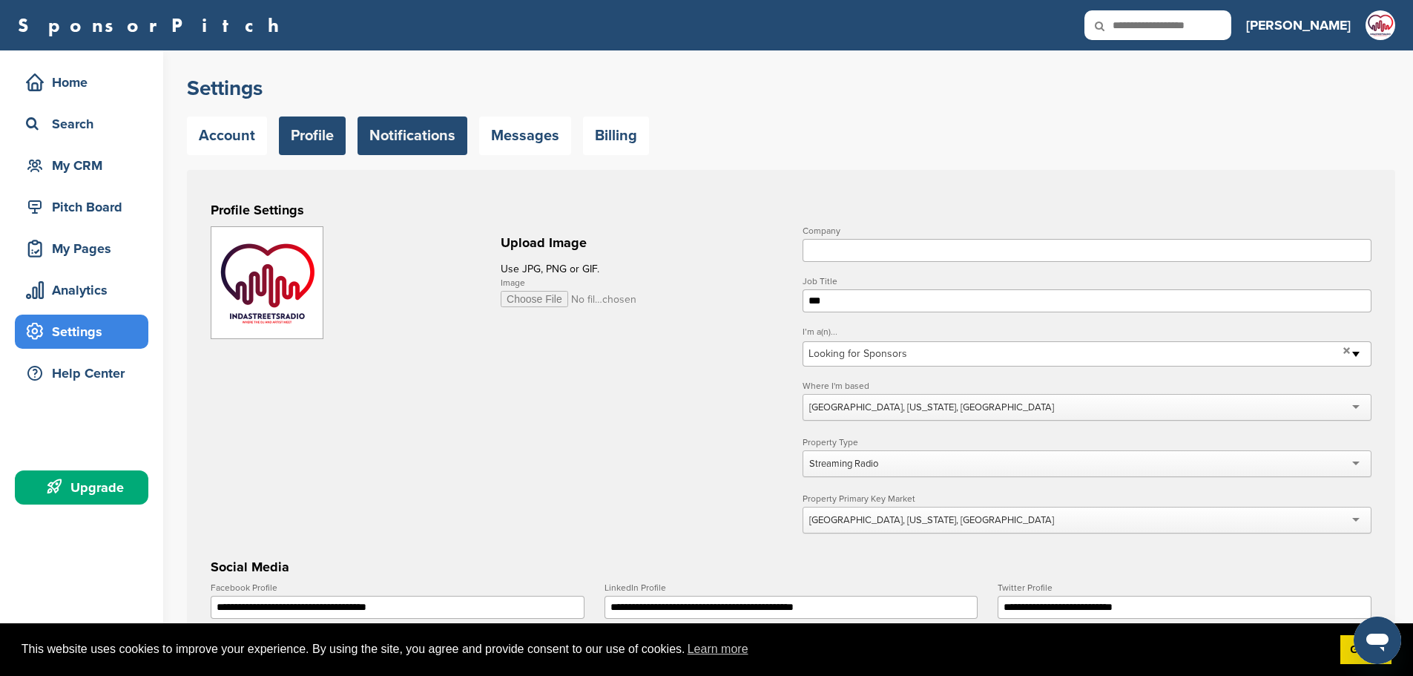
click at [384, 134] on link "Notifications" at bounding box center [413, 135] width 110 height 39
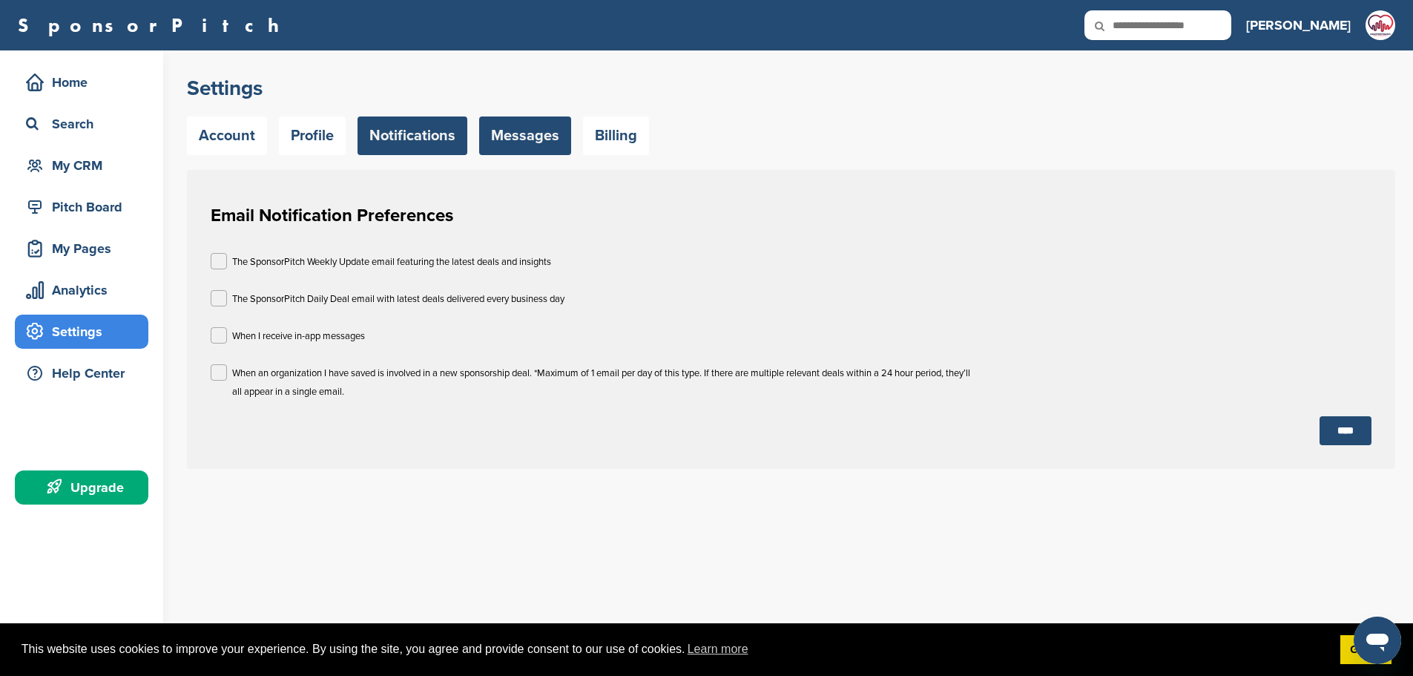
click at [539, 143] on link "Messages" at bounding box center [525, 135] width 92 height 39
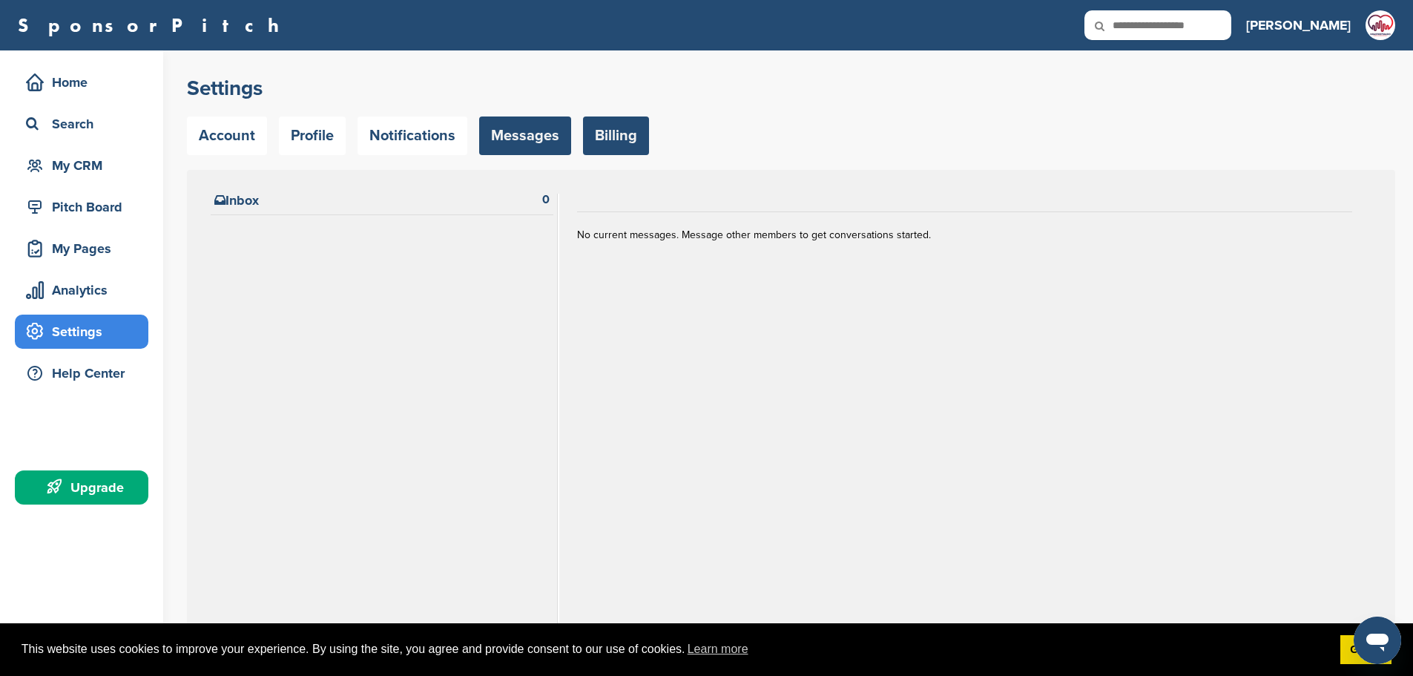
click at [594, 138] on link "Billing" at bounding box center [616, 135] width 66 height 39
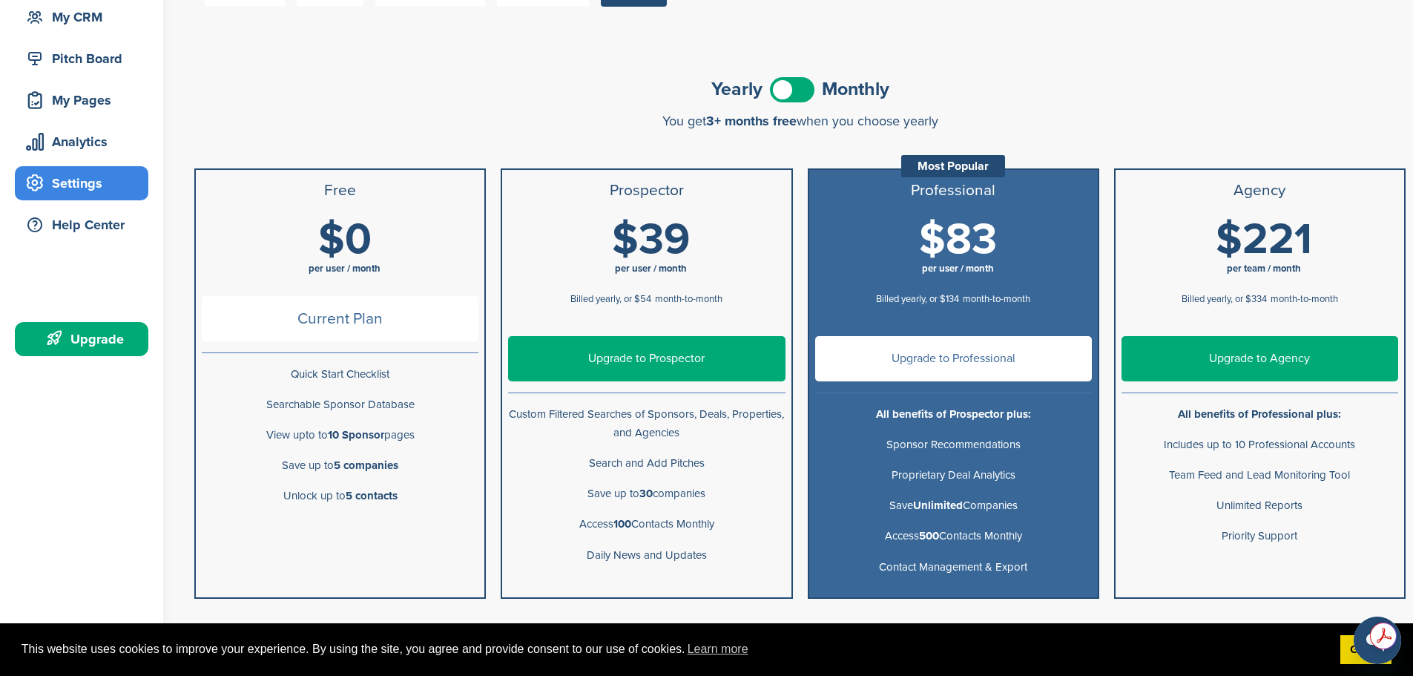
click at [798, 82] on span at bounding box center [792, 89] width 45 height 25
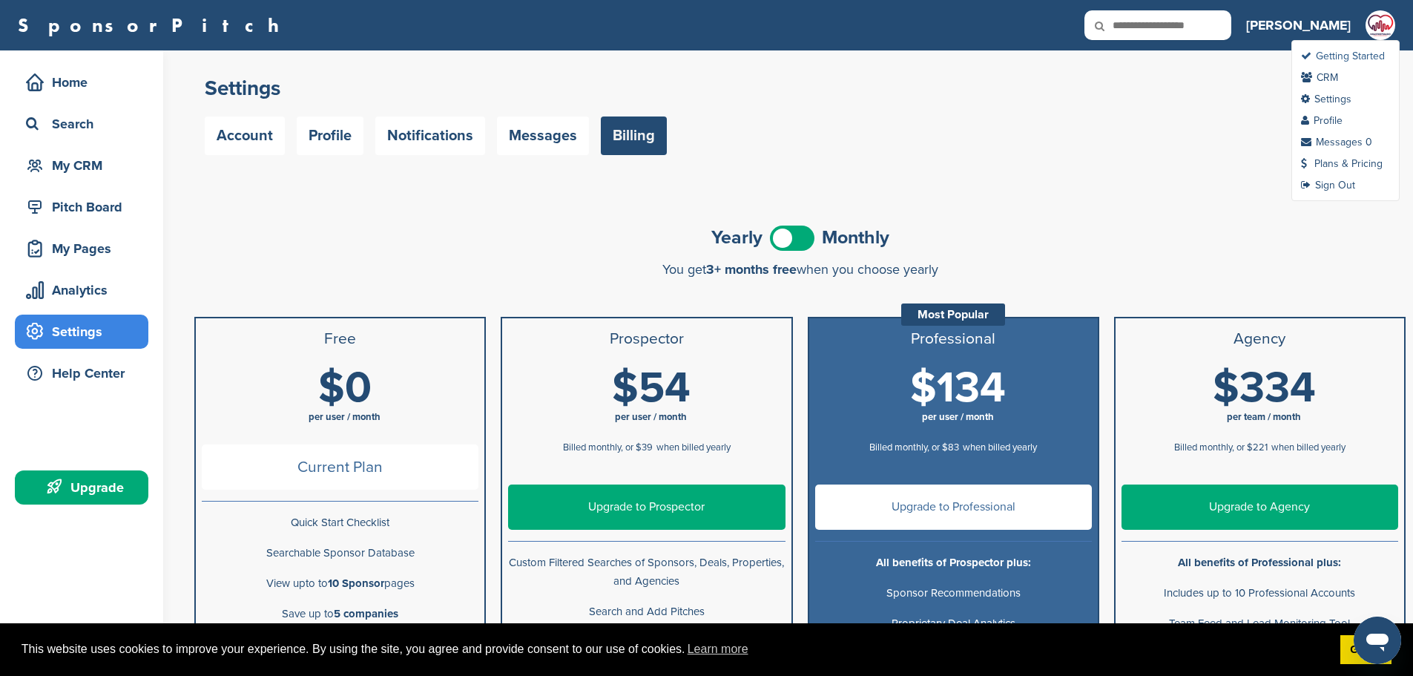
click at [1341, 59] on link "Getting Started" at bounding box center [1343, 56] width 84 height 13
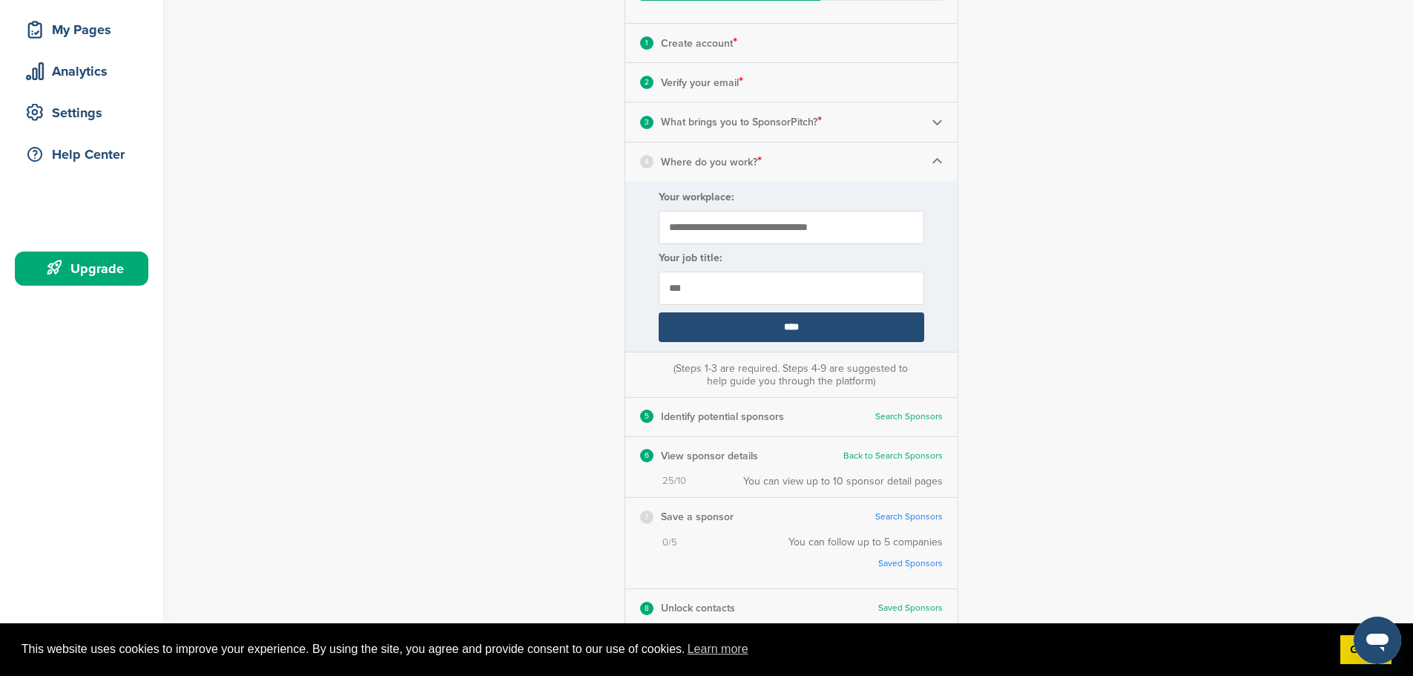
scroll to position [223, 0]
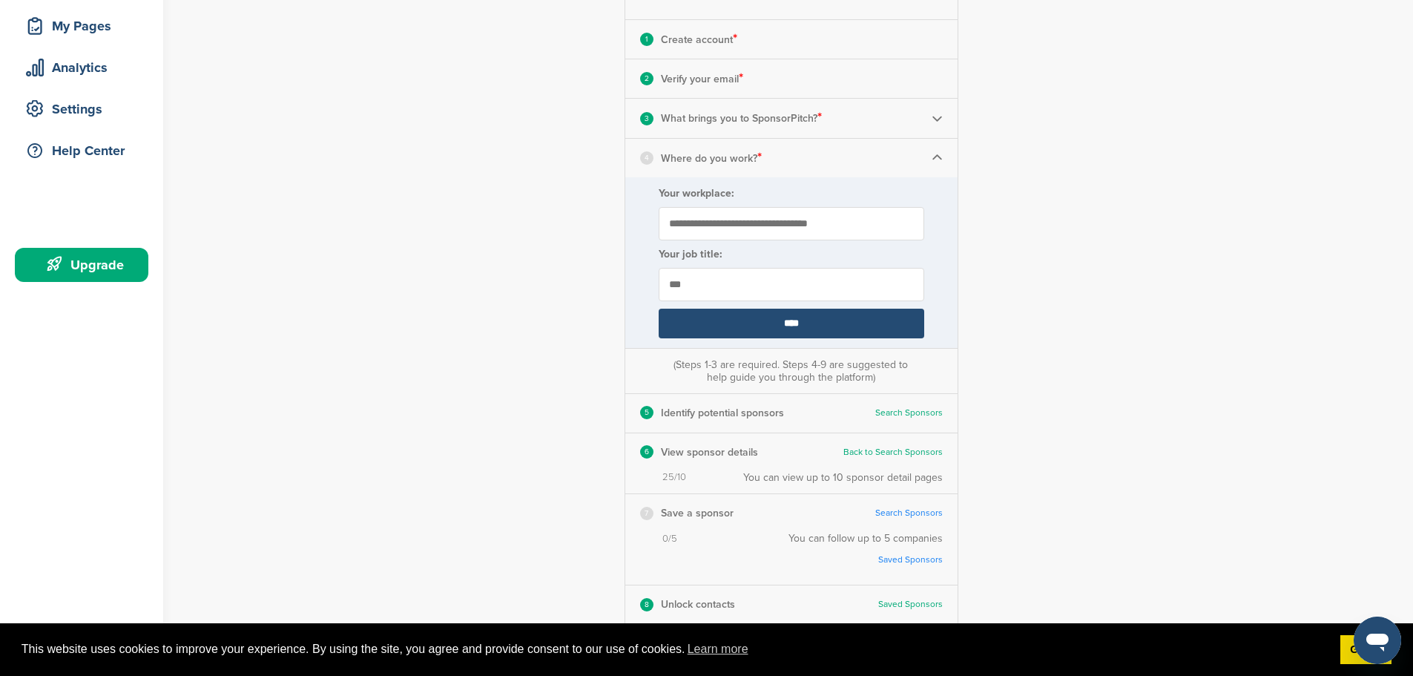
click at [775, 224] on input "Your workplace:" at bounding box center [792, 223] width 266 height 33
type input "**********"
click at [780, 324] on input "****" at bounding box center [792, 324] width 266 height 30
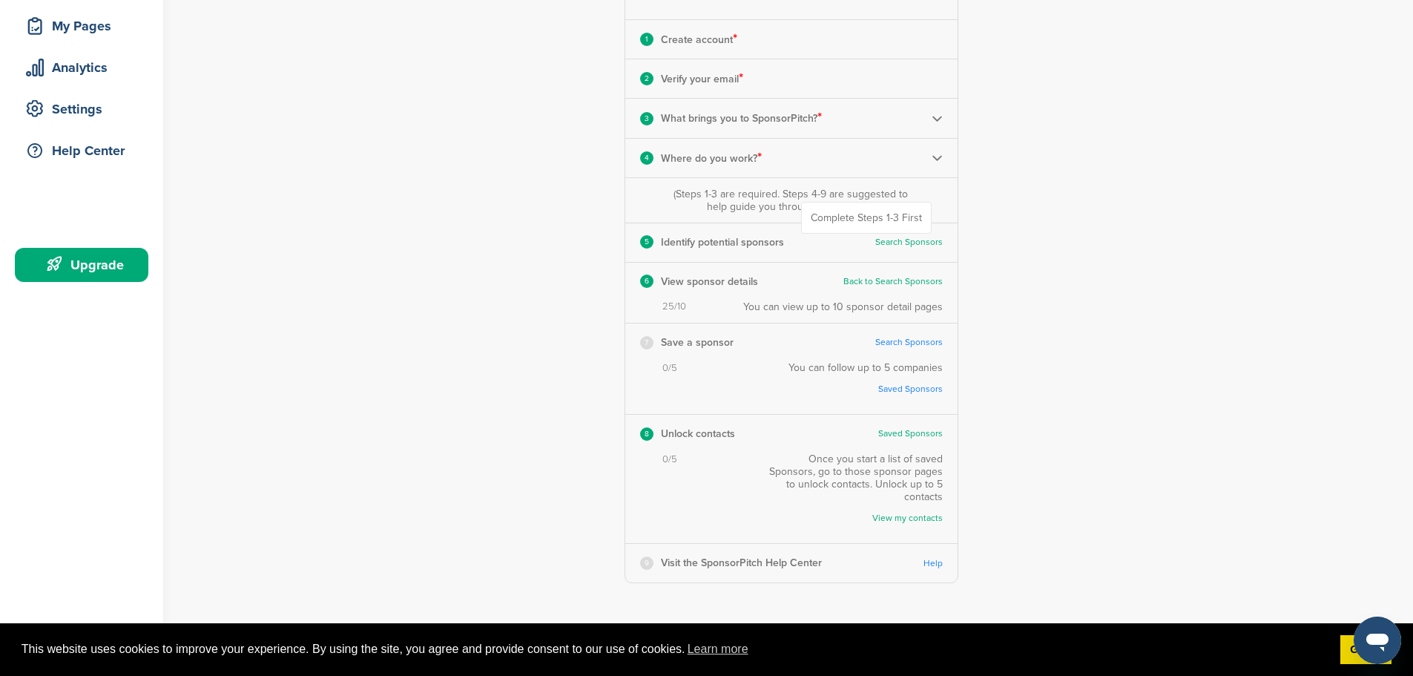
click at [911, 245] on link "Search Sponsors" at bounding box center [909, 242] width 68 height 11
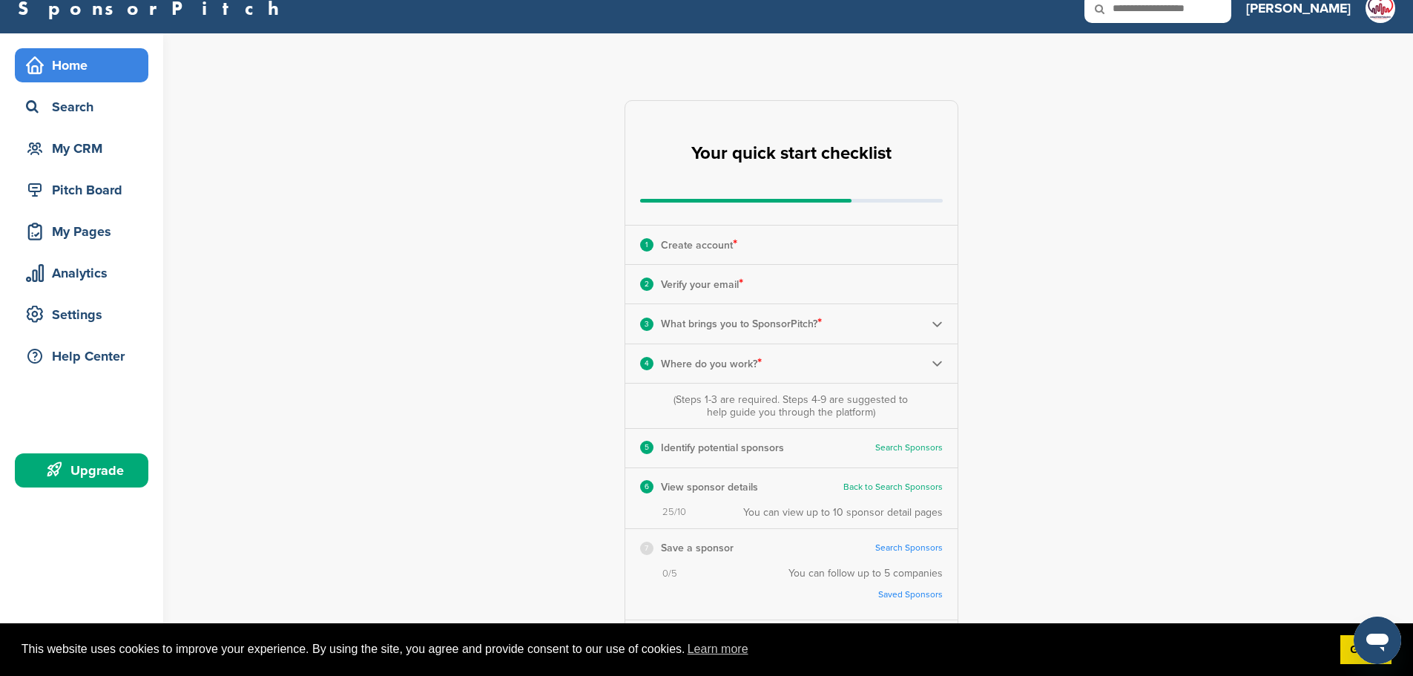
scroll to position [0, 0]
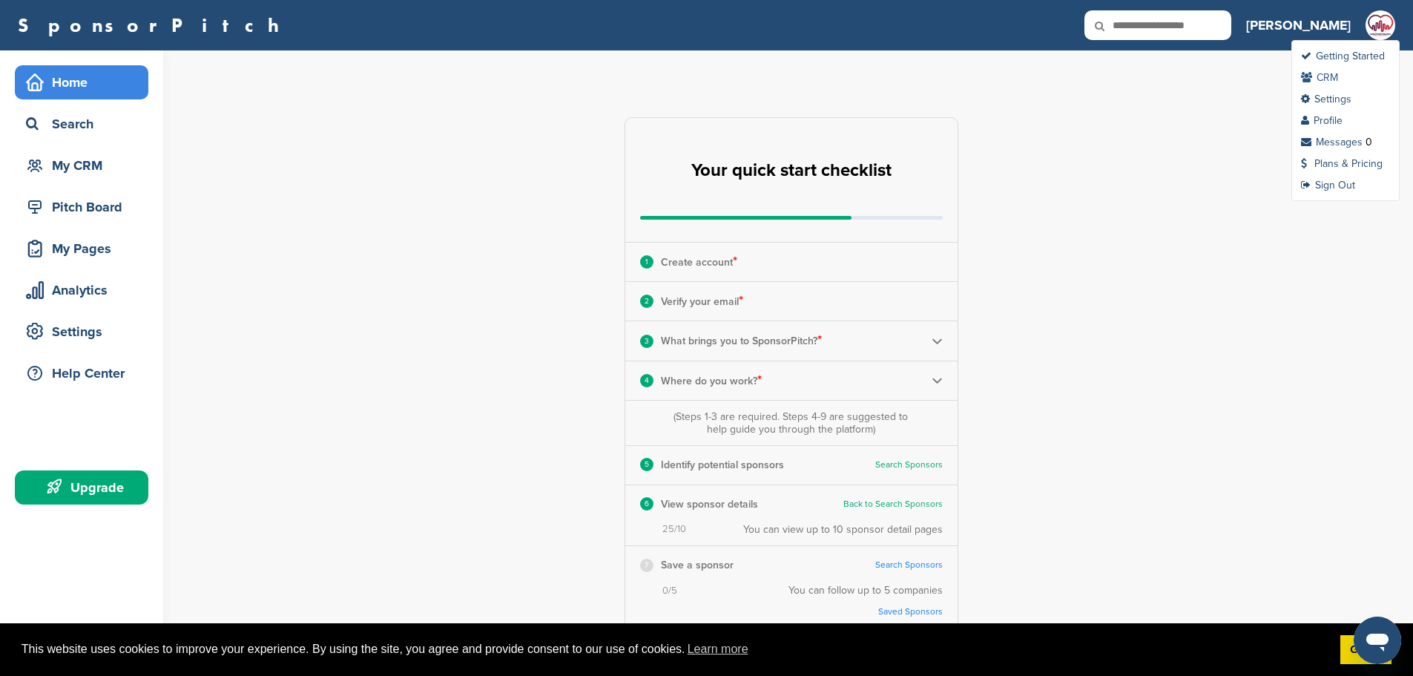
click at [1330, 74] on link "CRM" at bounding box center [1319, 77] width 37 height 13
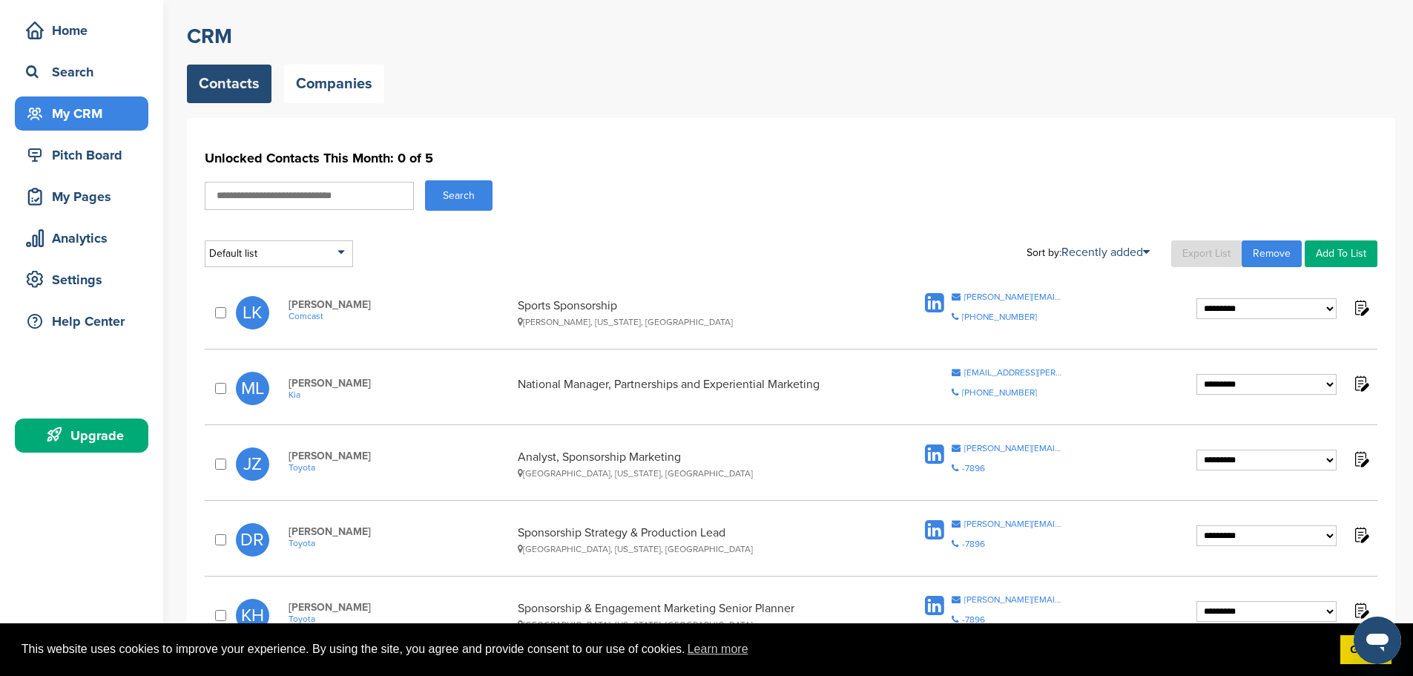
scroll to position [74, 0]
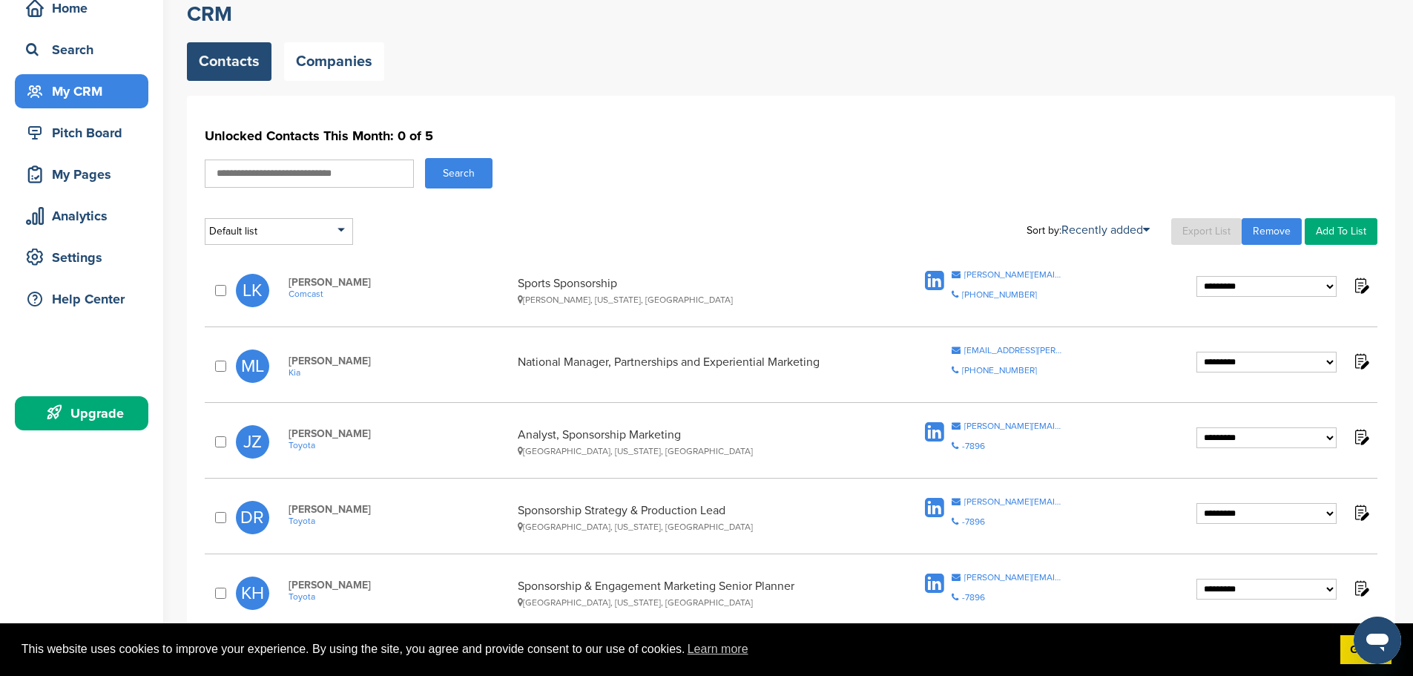
click at [1244, 288] on select "**********" at bounding box center [1267, 286] width 140 height 21
select select "****"
click at [1197, 276] on select "**********" at bounding box center [1267, 286] width 140 height 21
click at [1230, 286] on select "**********" at bounding box center [1267, 286] width 140 height 21
drag, startPoint x: 719, startPoint y: 166, endPoint x: 713, endPoint y: 171, distance: 7.9
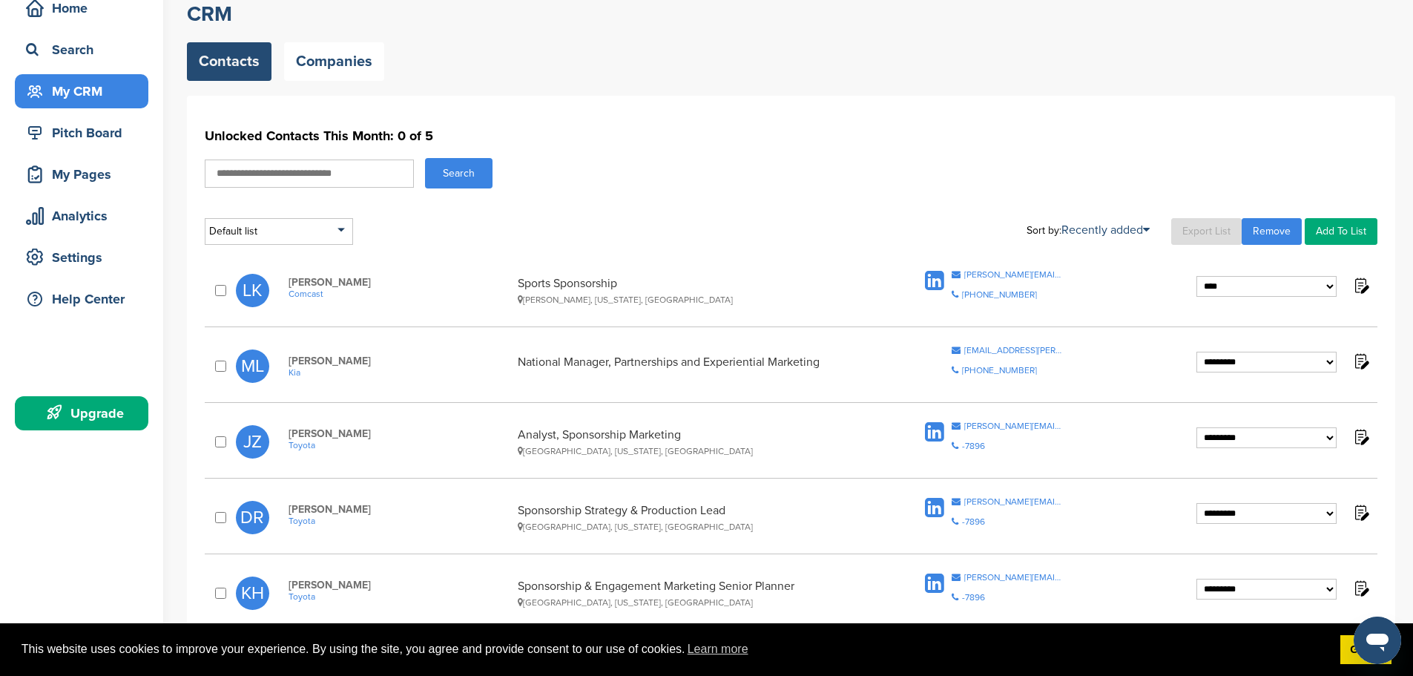
click at [719, 167] on div "Search" at bounding box center [791, 173] width 1173 height 30
click at [327, 67] on link "Companies" at bounding box center [334, 61] width 100 height 39
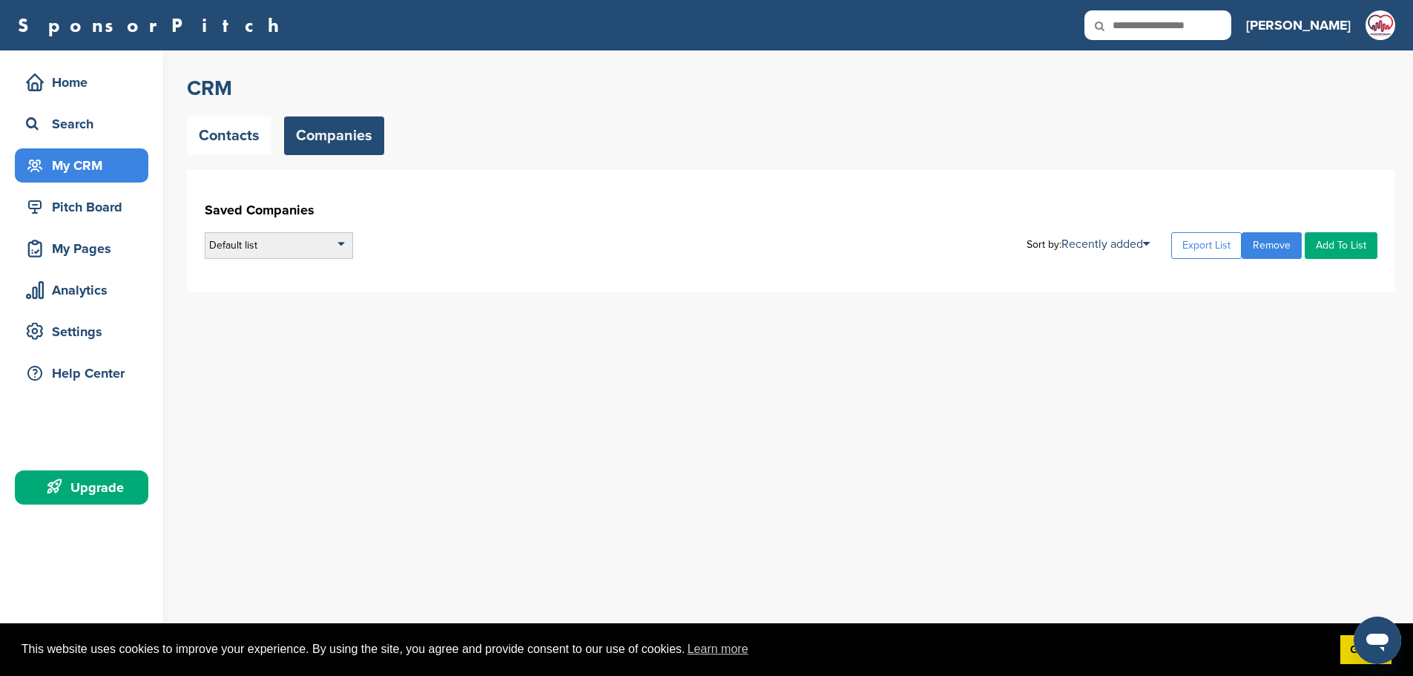
click at [321, 233] on div "Default list" at bounding box center [279, 245] width 148 height 27
click at [289, 294] on li "Default List" at bounding box center [278, 288] width 139 height 23
click at [70, 96] on div "Home" at bounding box center [82, 82] width 134 height 34
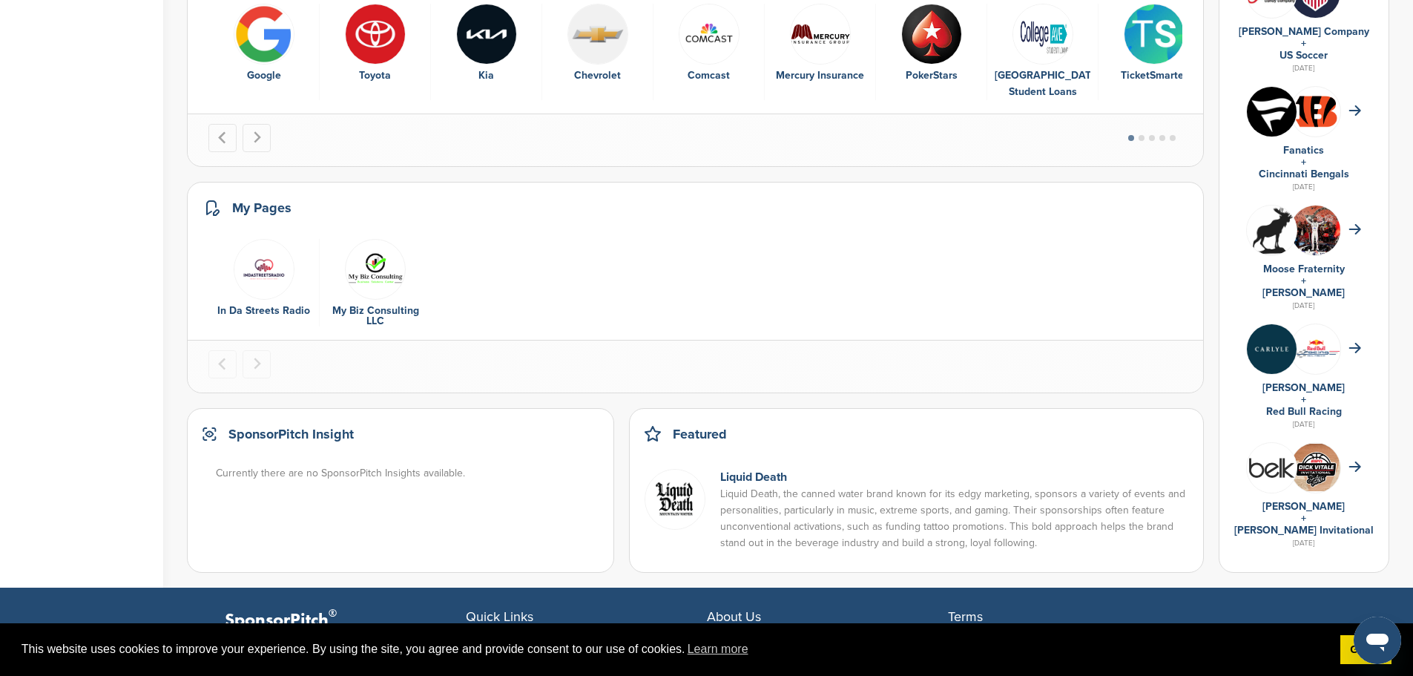
scroll to position [890, 0]
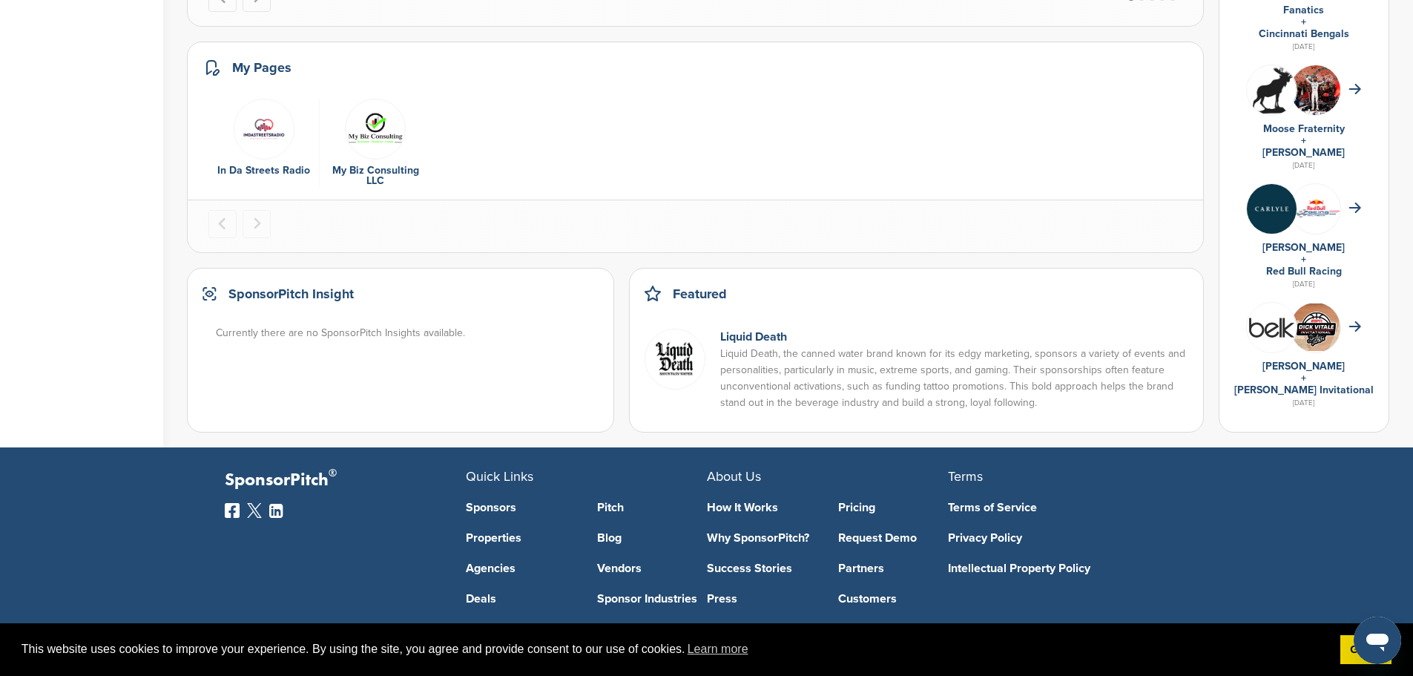
click at [276, 125] on img "1 of 2" at bounding box center [264, 129] width 61 height 61
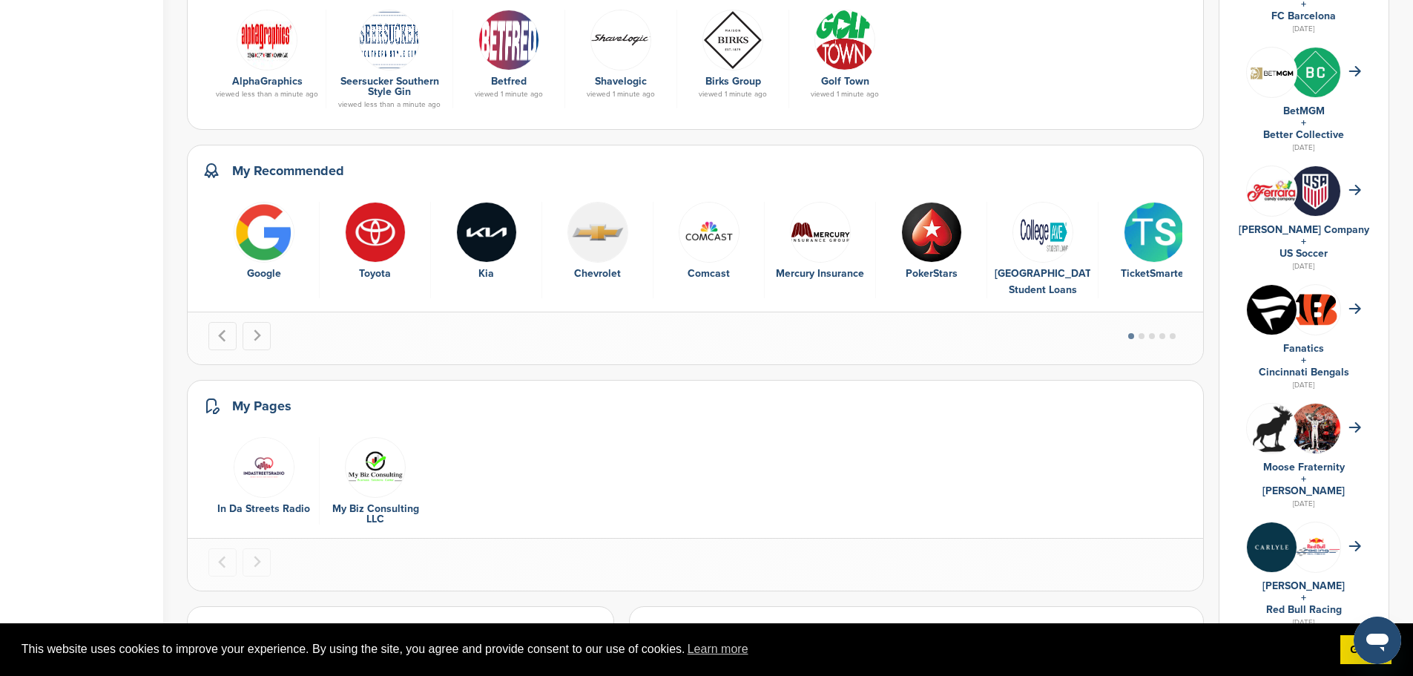
scroll to position [297, 0]
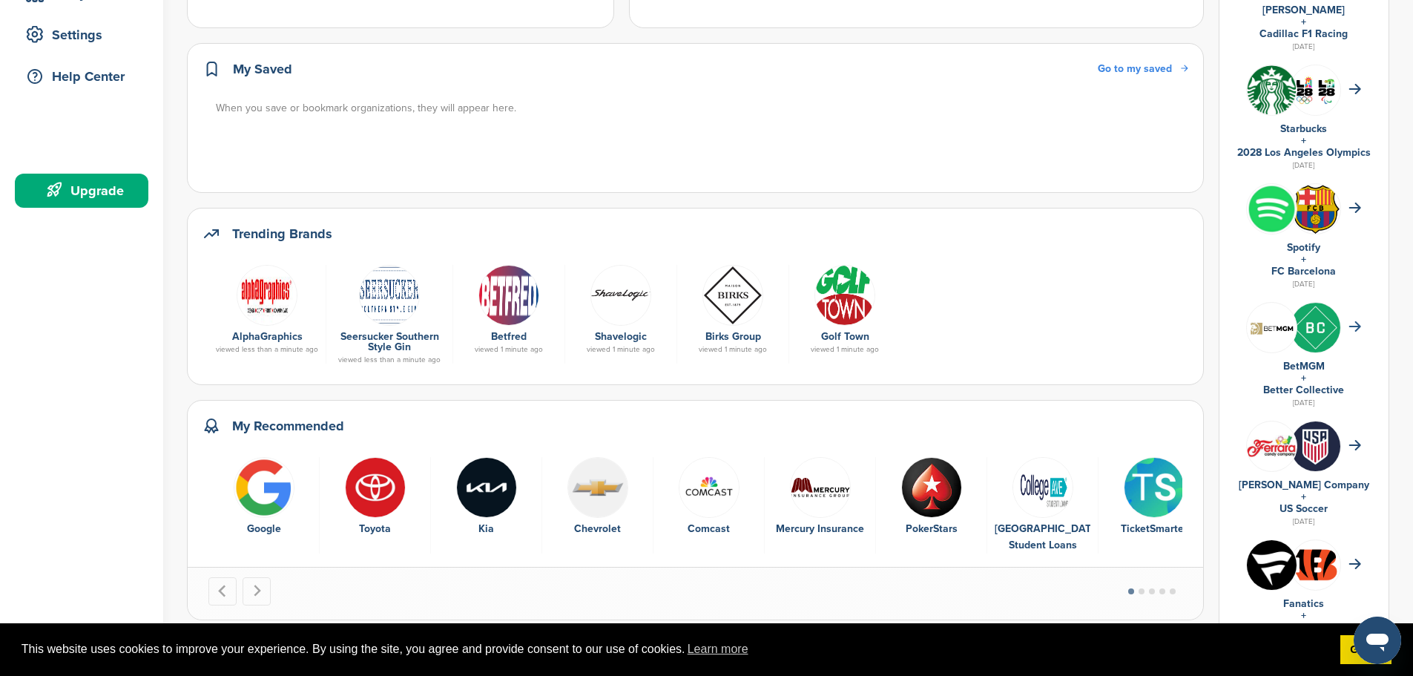
click at [1358, 329] on icon at bounding box center [1355, 326] width 13 height 10
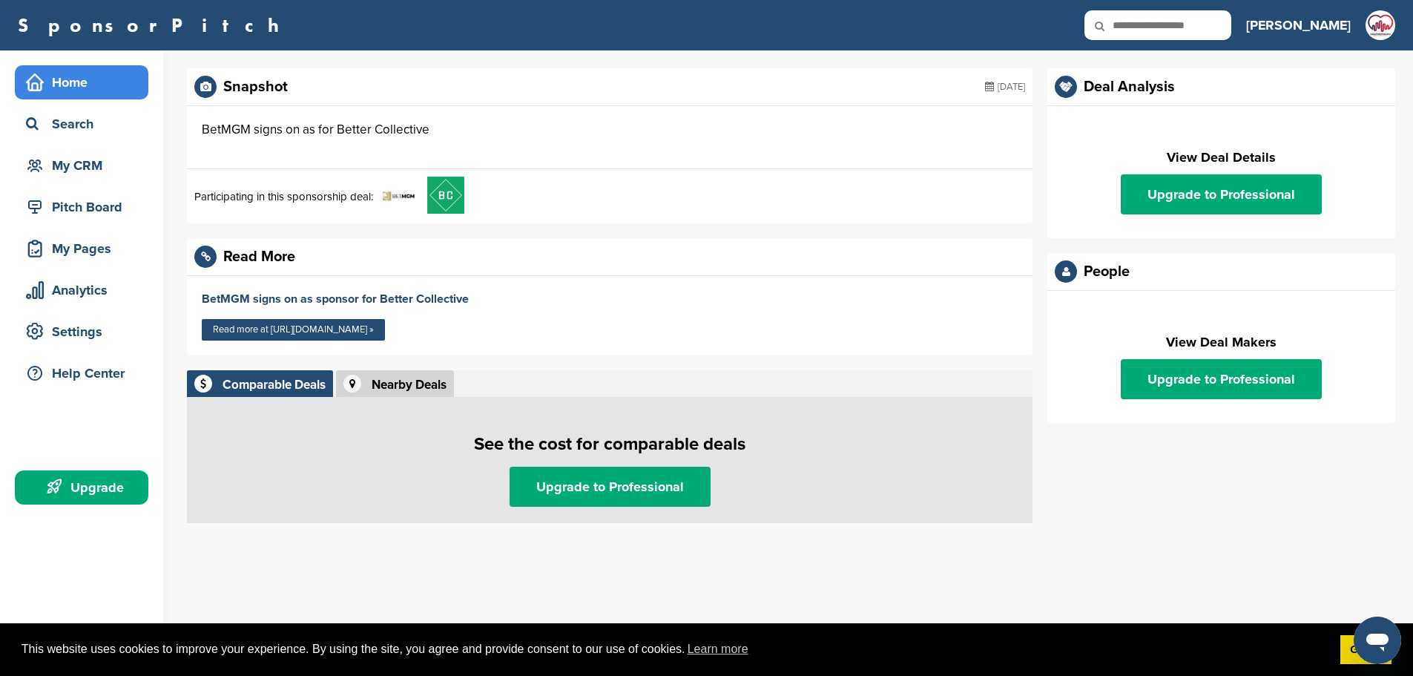
click at [96, 83] on div "Home" at bounding box center [85, 82] width 126 height 27
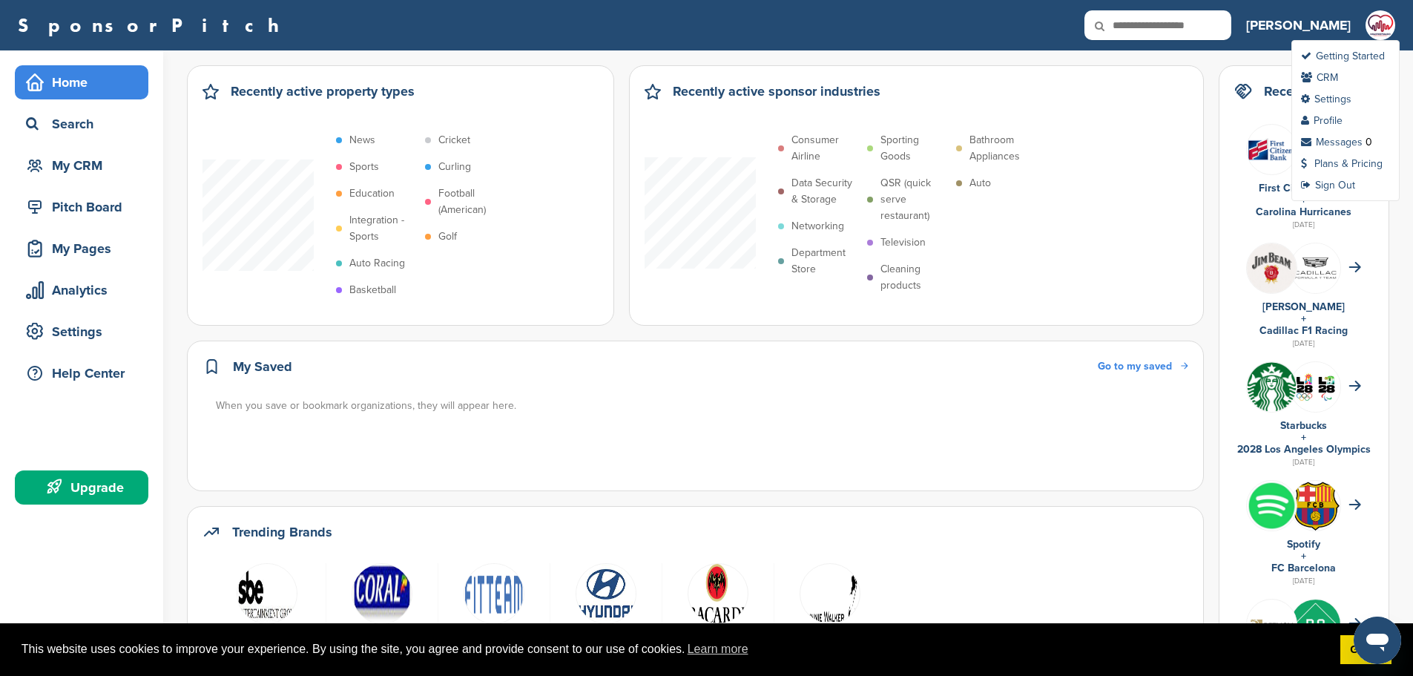
click at [1374, 25] on img at bounding box center [1381, 25] width 30 height 30
click at [1350, 188] on link "Sign Out" at bounding box center [1328, 185] width 54 height 13
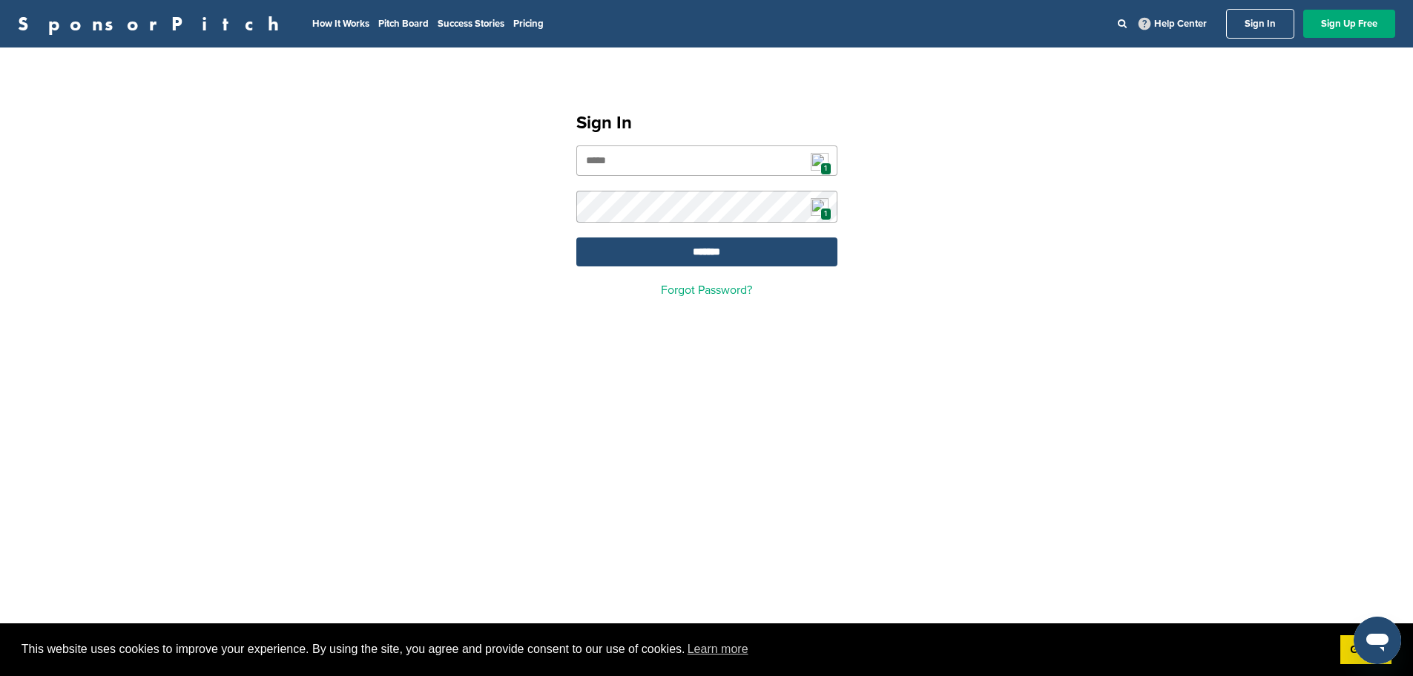
click at [822, 162] on img at bounding box center [820, 162] width 18 height 18
click at [823, 154] on img at bounding box center [820, 162] width 18 height 18
click at [913, 96] on div "Sign In 1 1 ******* Forgot Password?" at bounding box center [706, 198] width 1413 height 266
click at [822, 211] on span "1" at bounding box center [826, 214] width 11 height 13
